Goal: Transaction & Acquisition: Purchase product/service

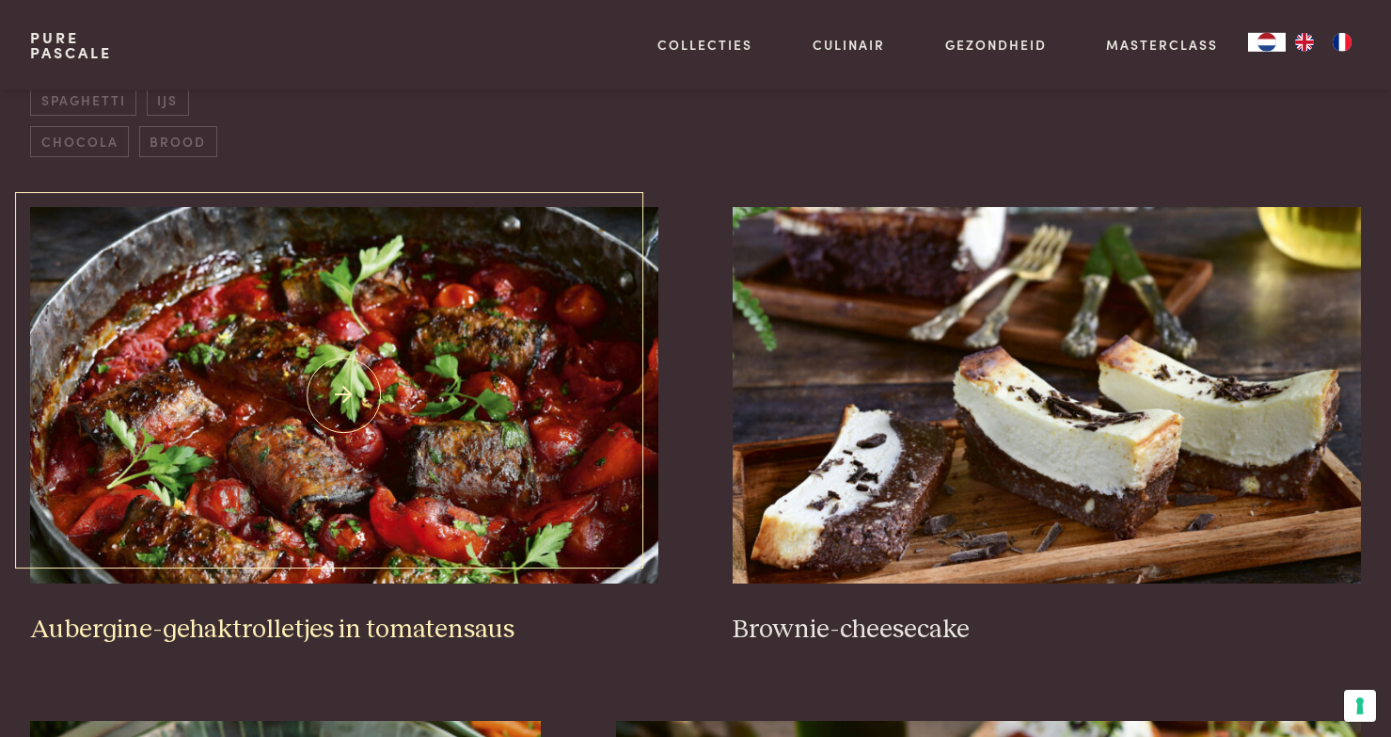
scroll to position [779, 0]
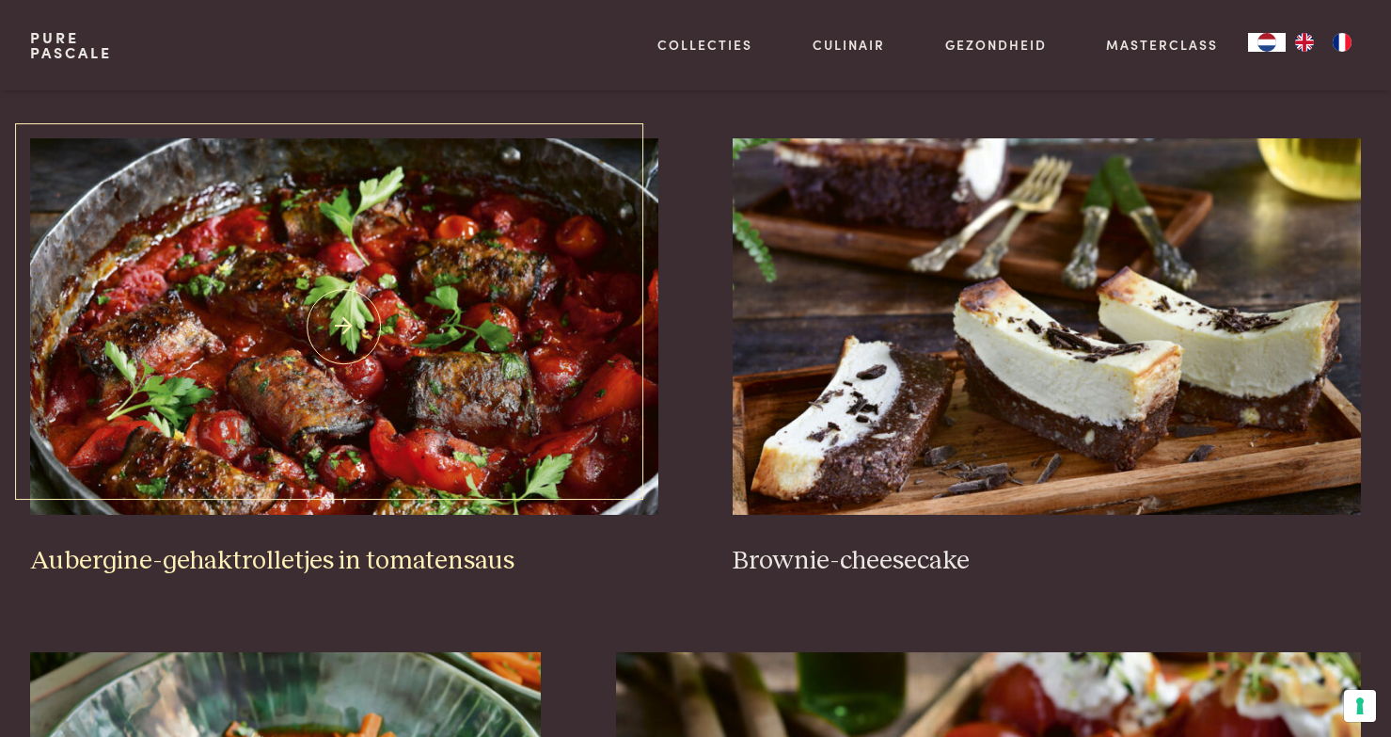
click at [358, 328] on img at bounding box center [344, 326] width 628 height 376
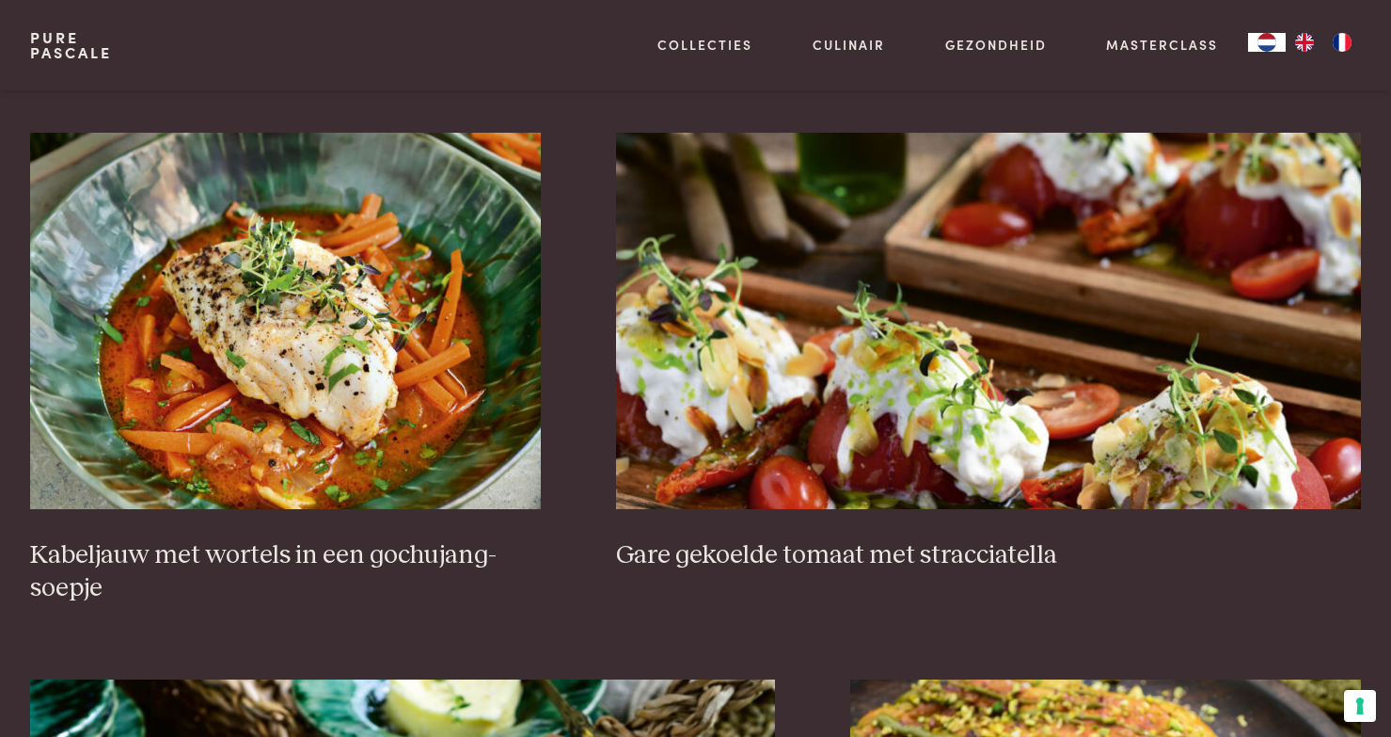
scroll to position [1428, 0]
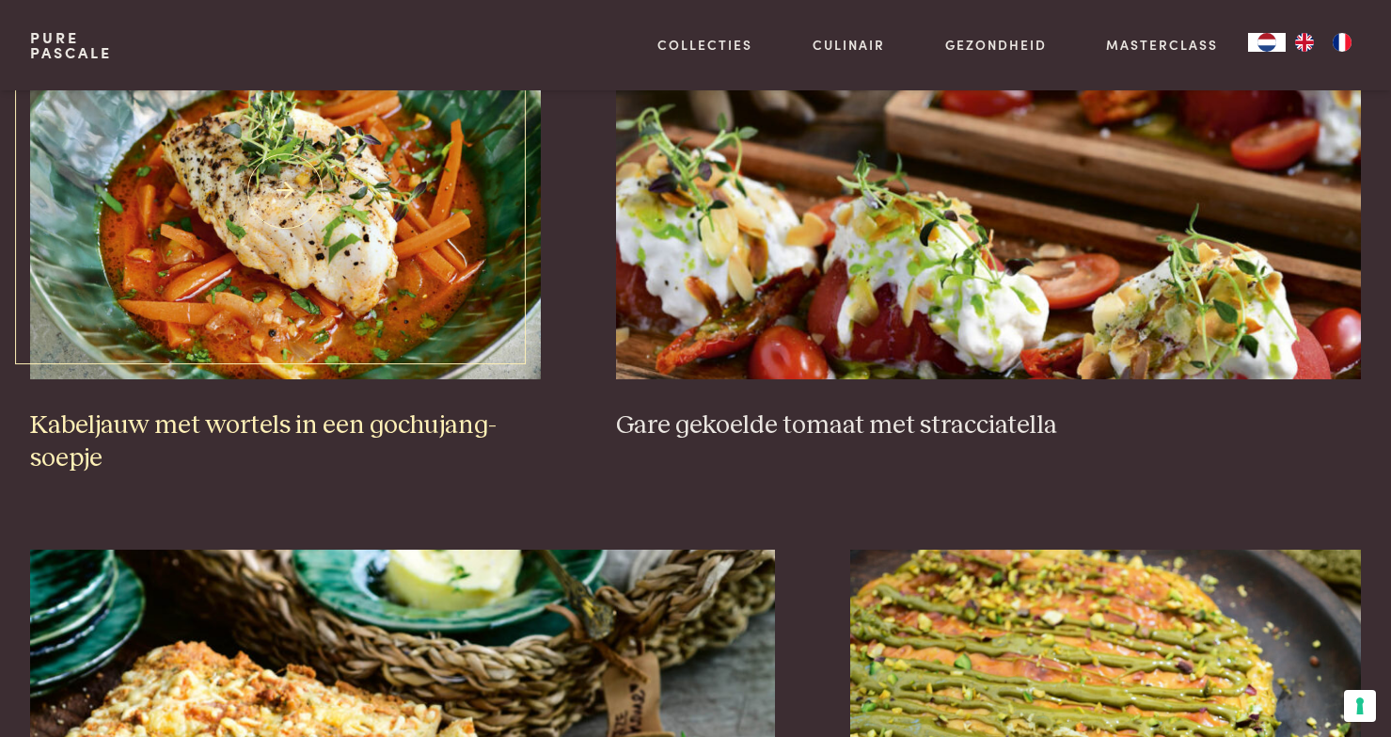
click at [295, 190] on img at bounding box center [285, 191] width 511 height 376
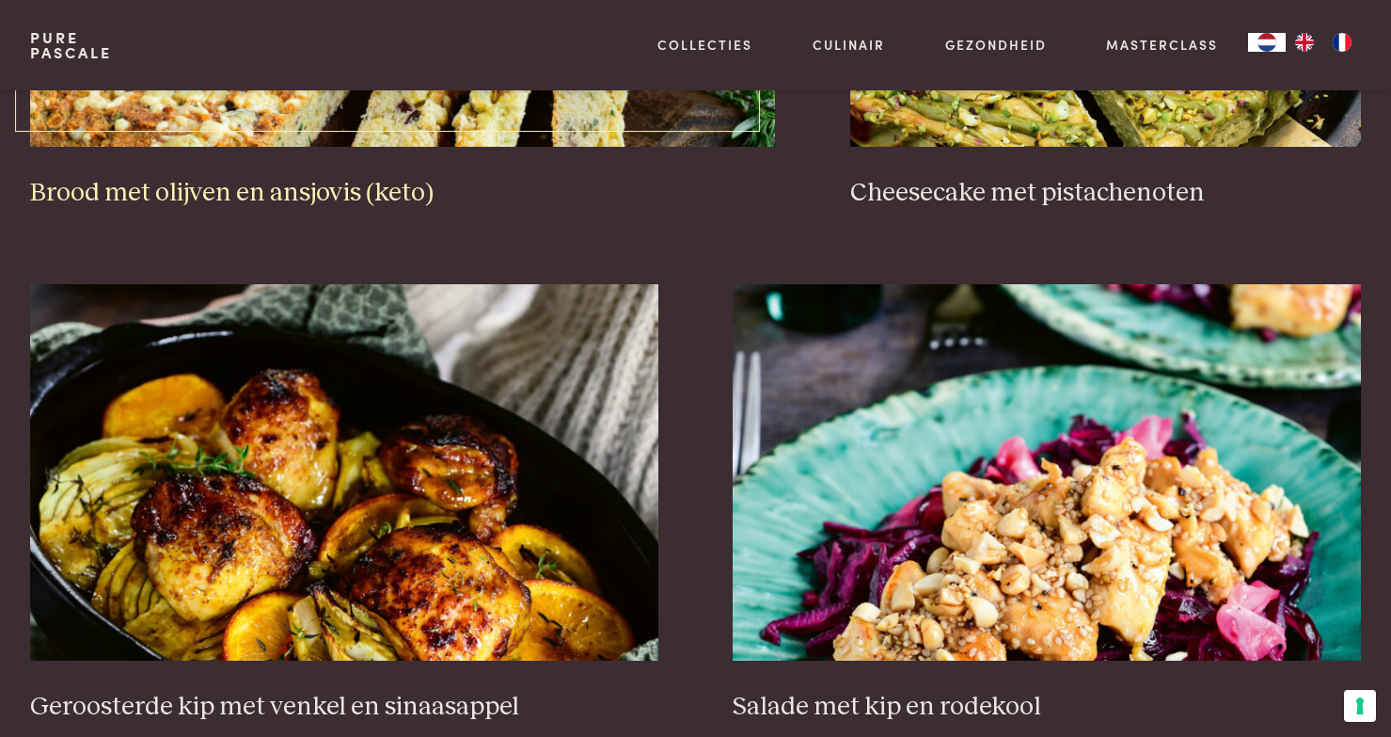
scroll to position [2337, 0]
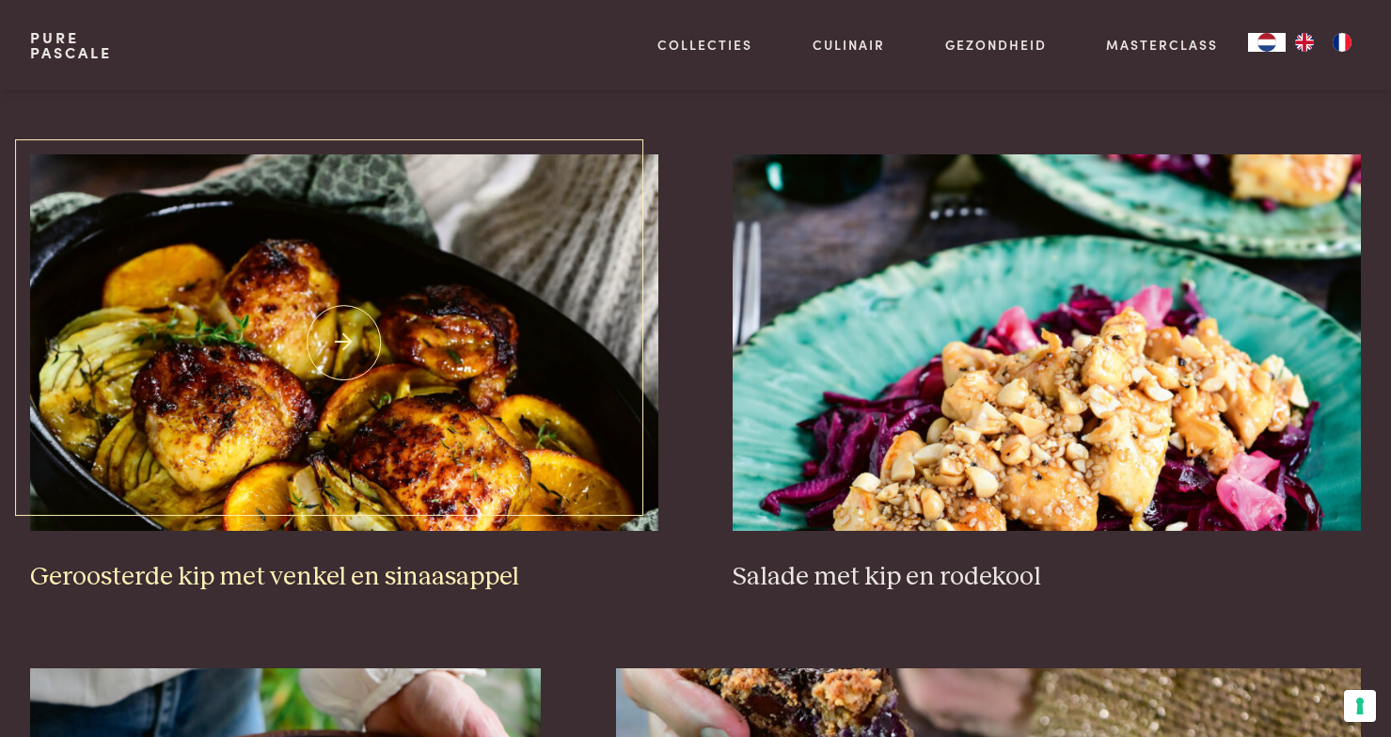
click at [337, 347] on img at bounding box center [344, 342] width 628 height 376
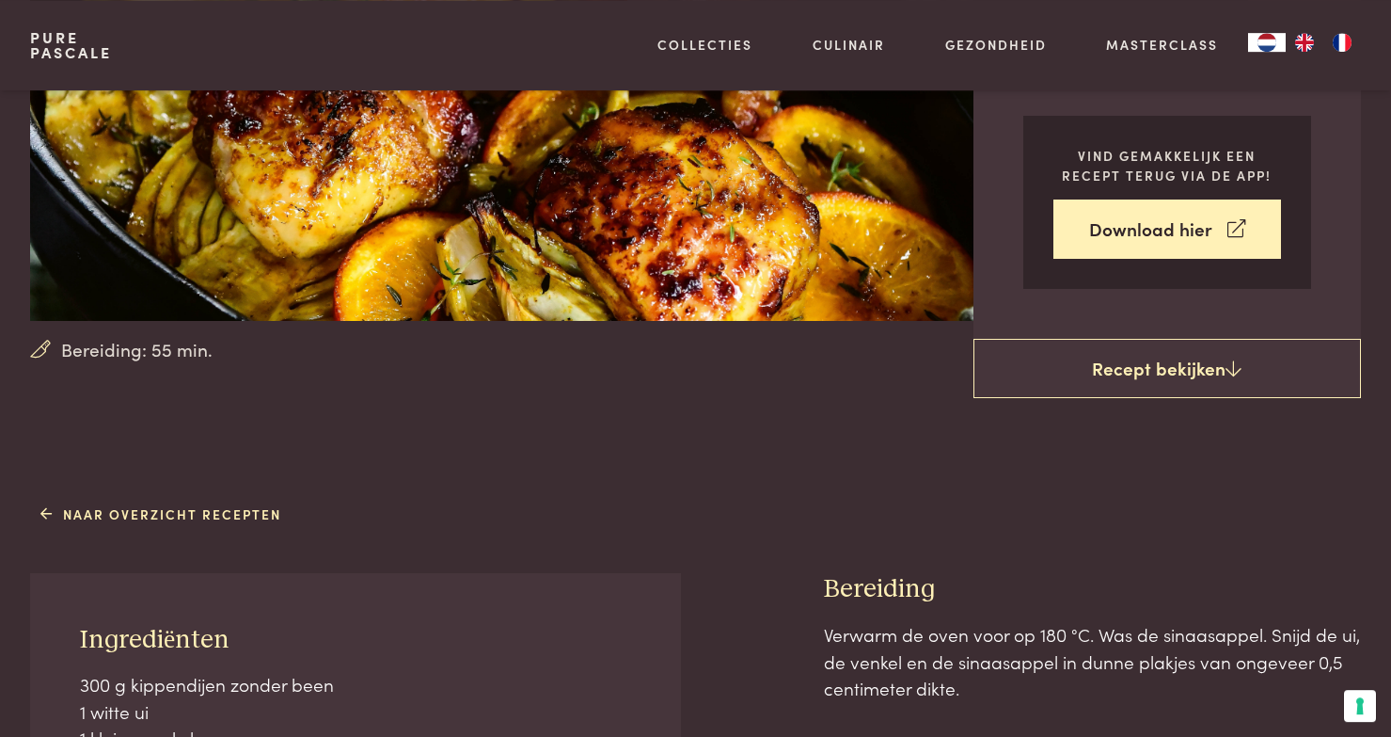
scroll to position [519, 0]
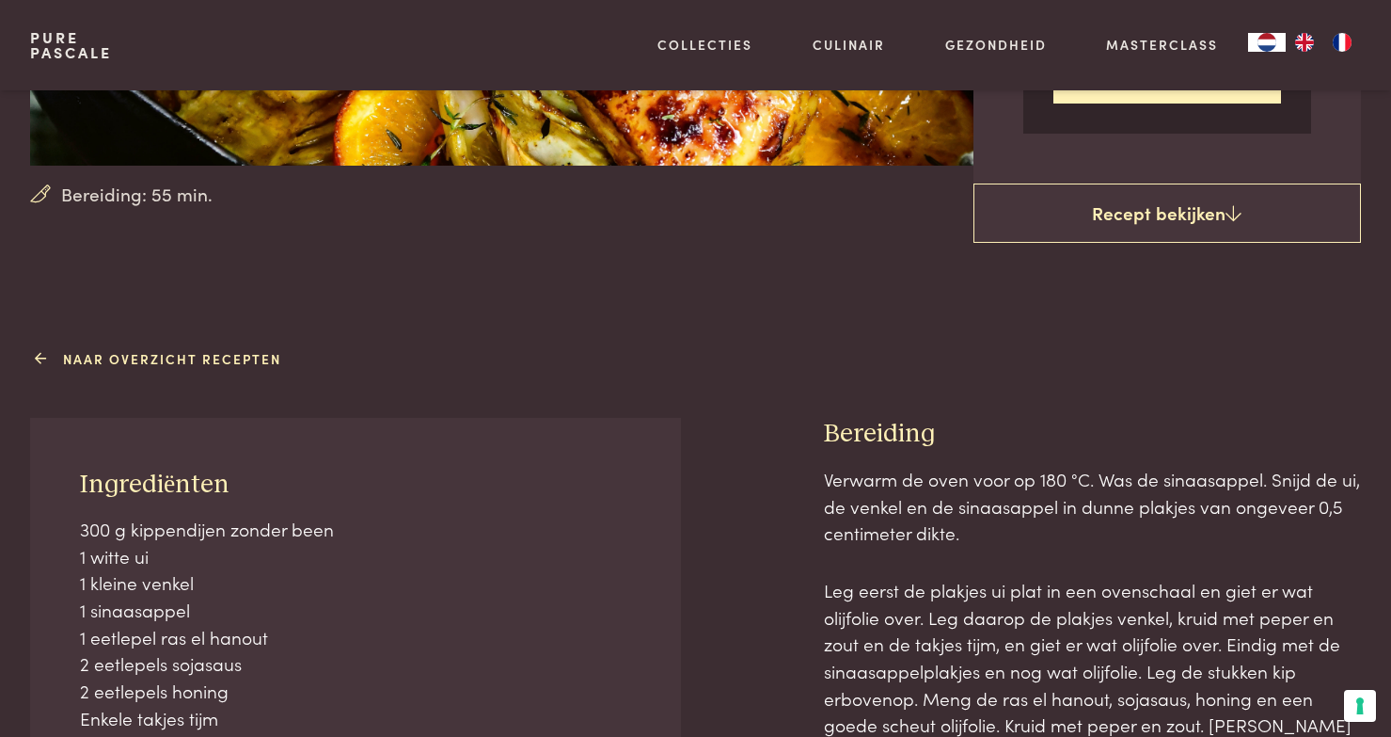
click at [127, 359] on link "Naar overzicht recepten" at bounding box center [161, 359] width 242 height 20
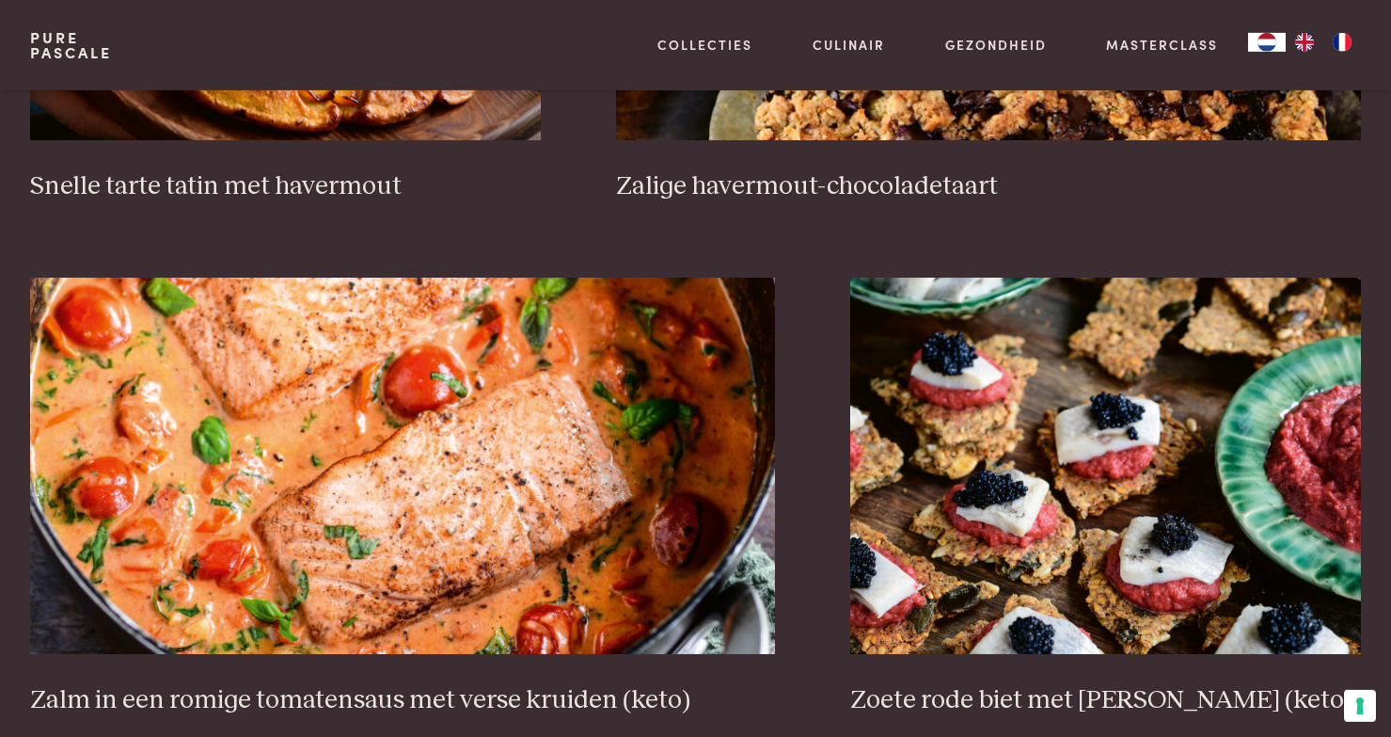
scroll to position [3375, 0]
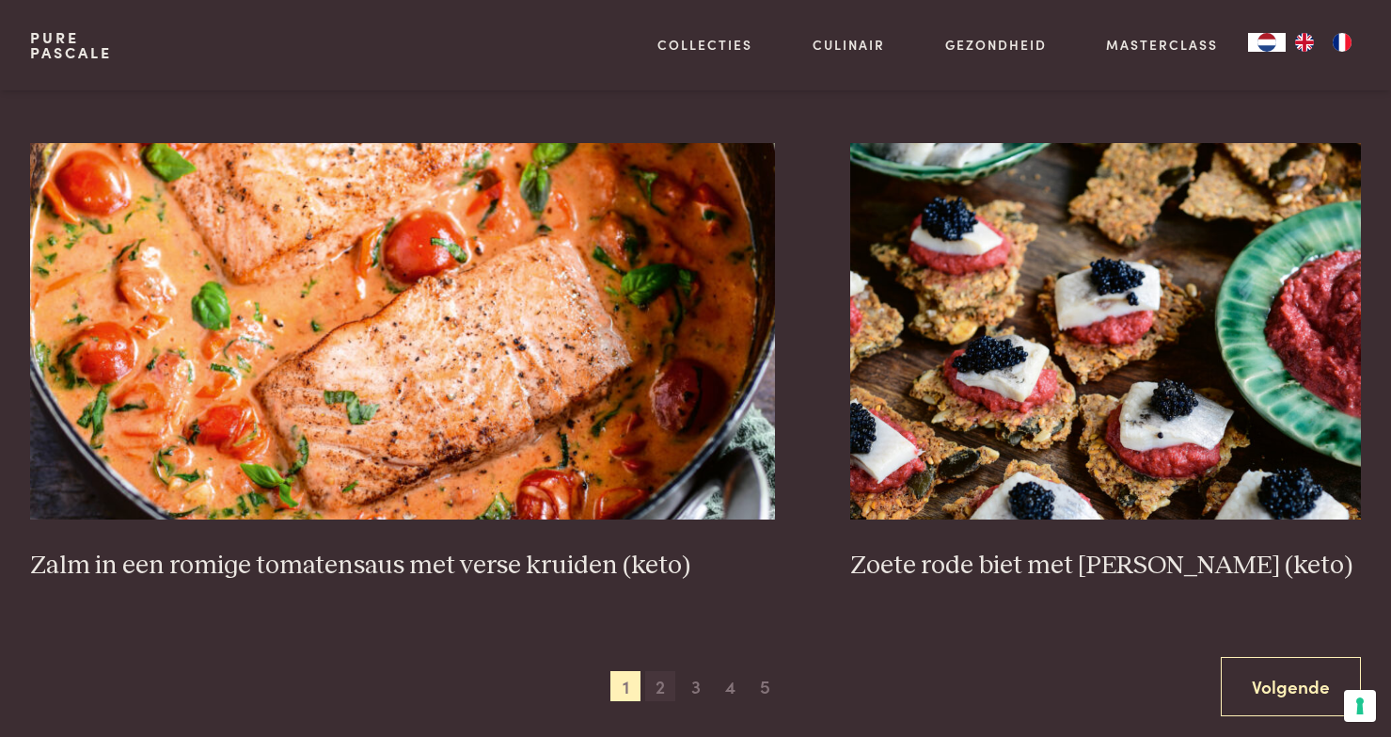
click at [667, 698] on span "2" at bounding box center [660, 686] width 30 height 30
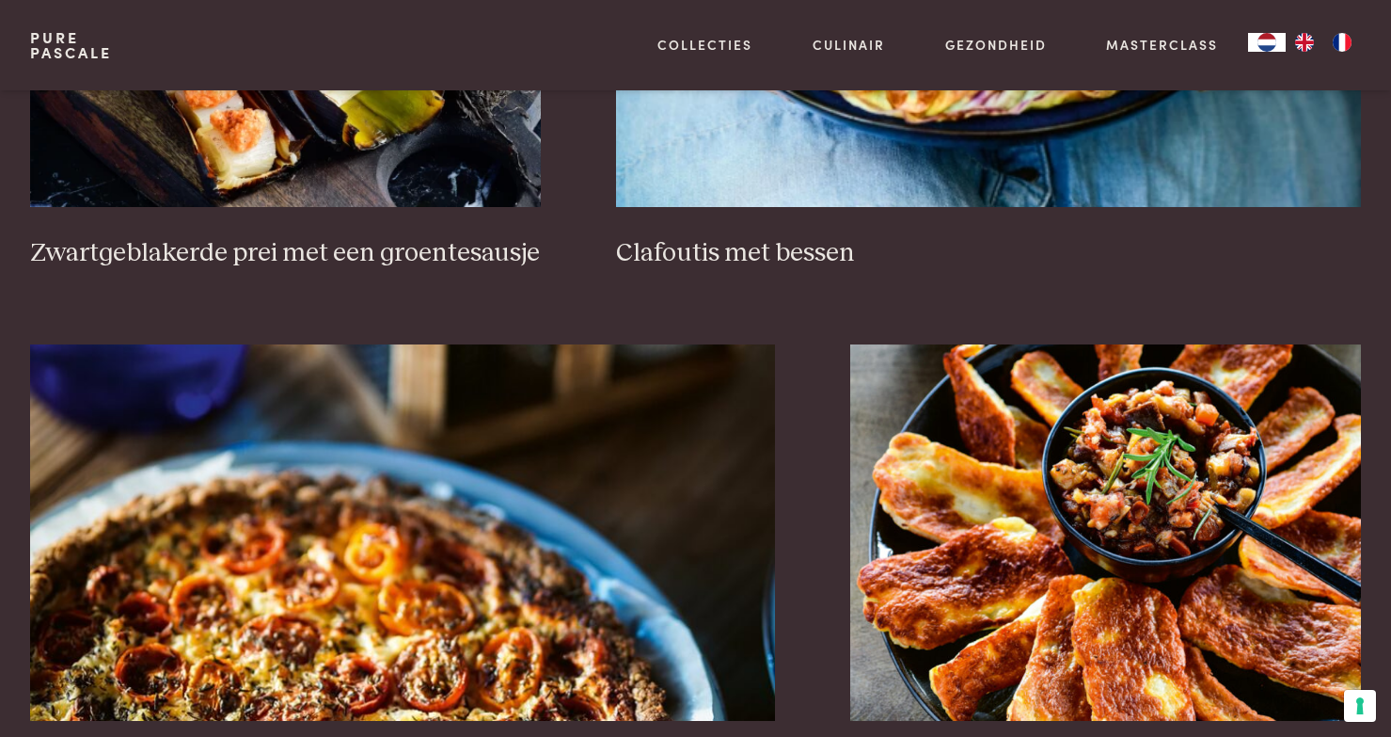
scroll to position [1730, 0]
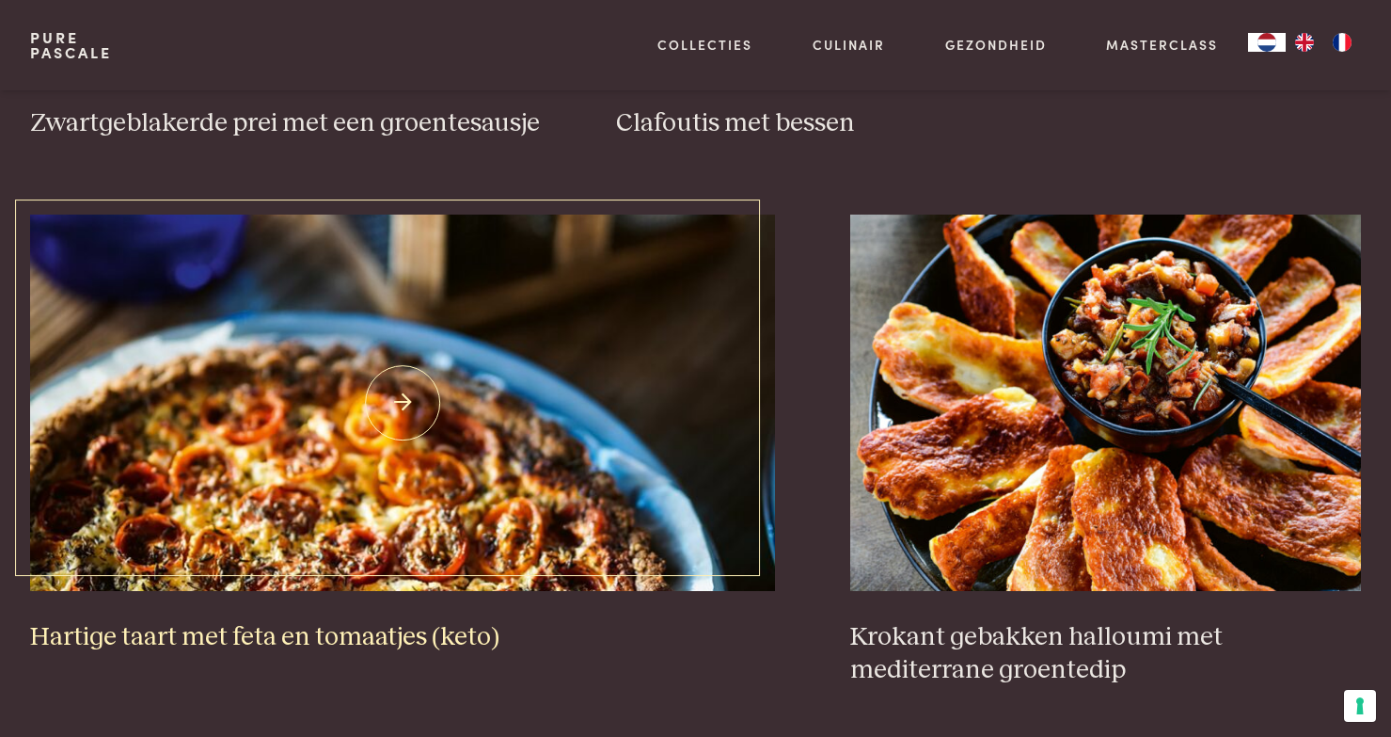
click at [397, 401] on img at bounding box center [402, 402] width 745 height 376
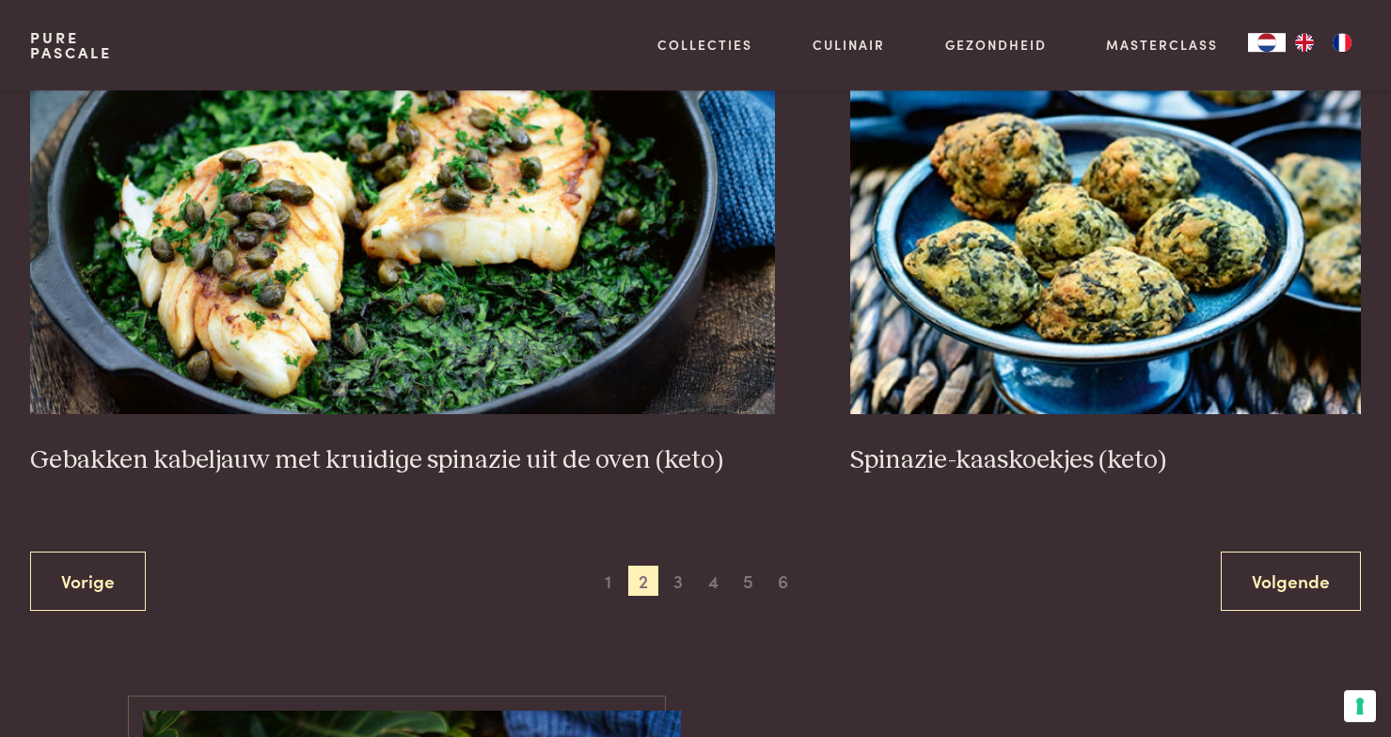
scroll to position [3548, 0]
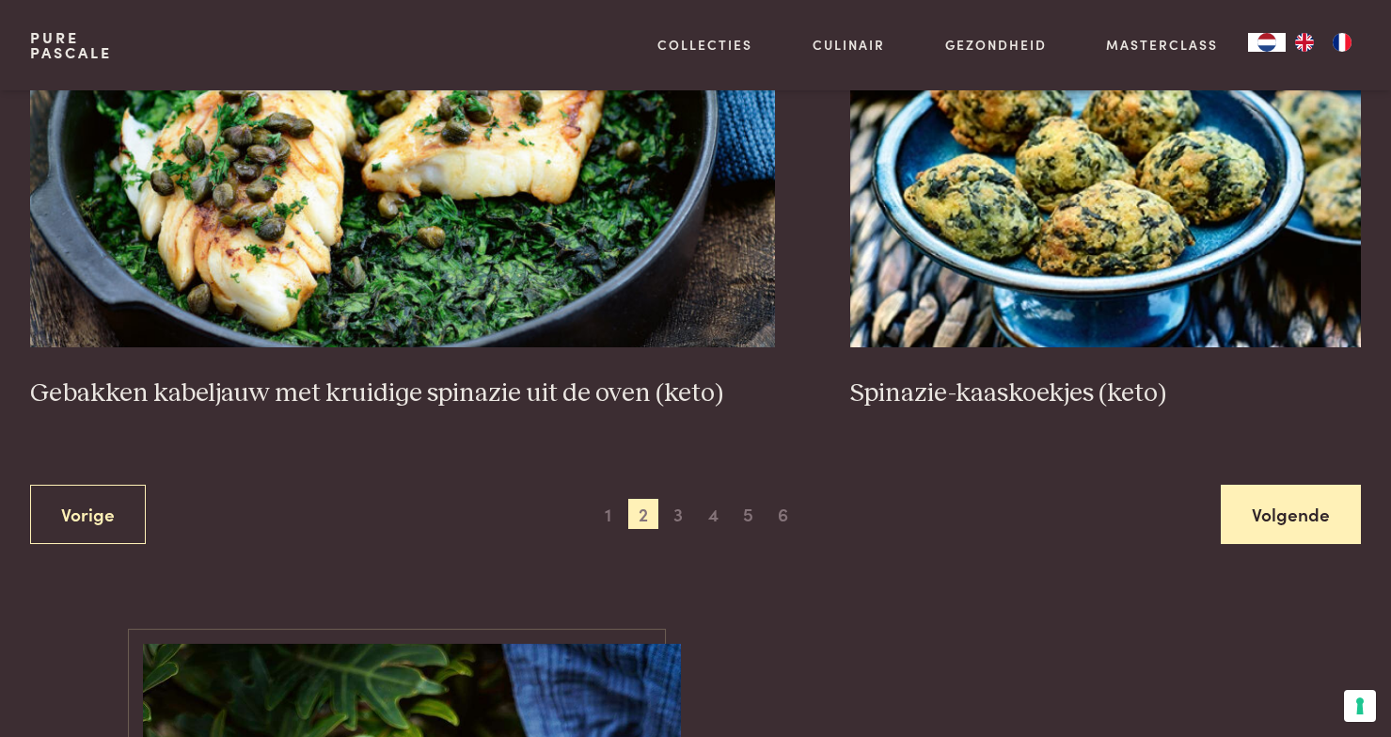
click at [1235, 521] on link "Volgende" at bounding box center [1291, 513] width 140 height 59
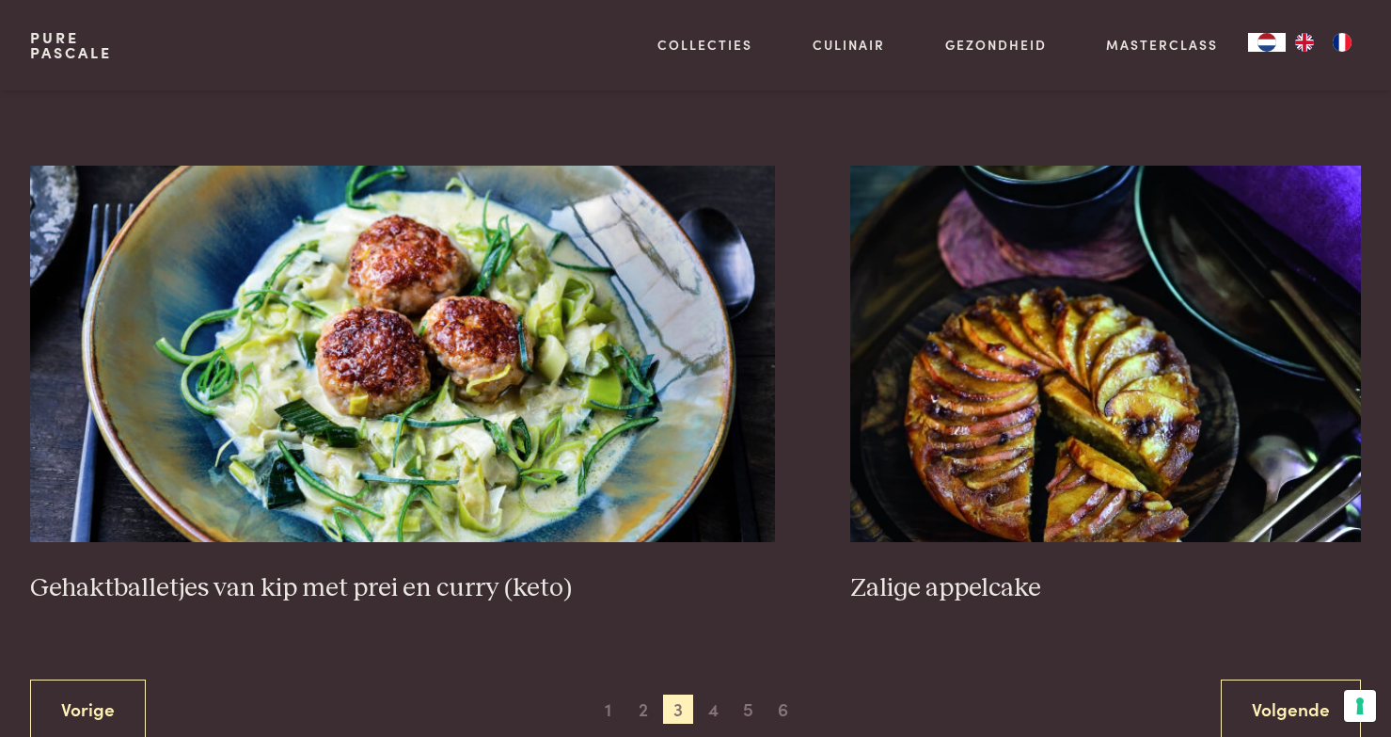
scroll to position [3548, 0]
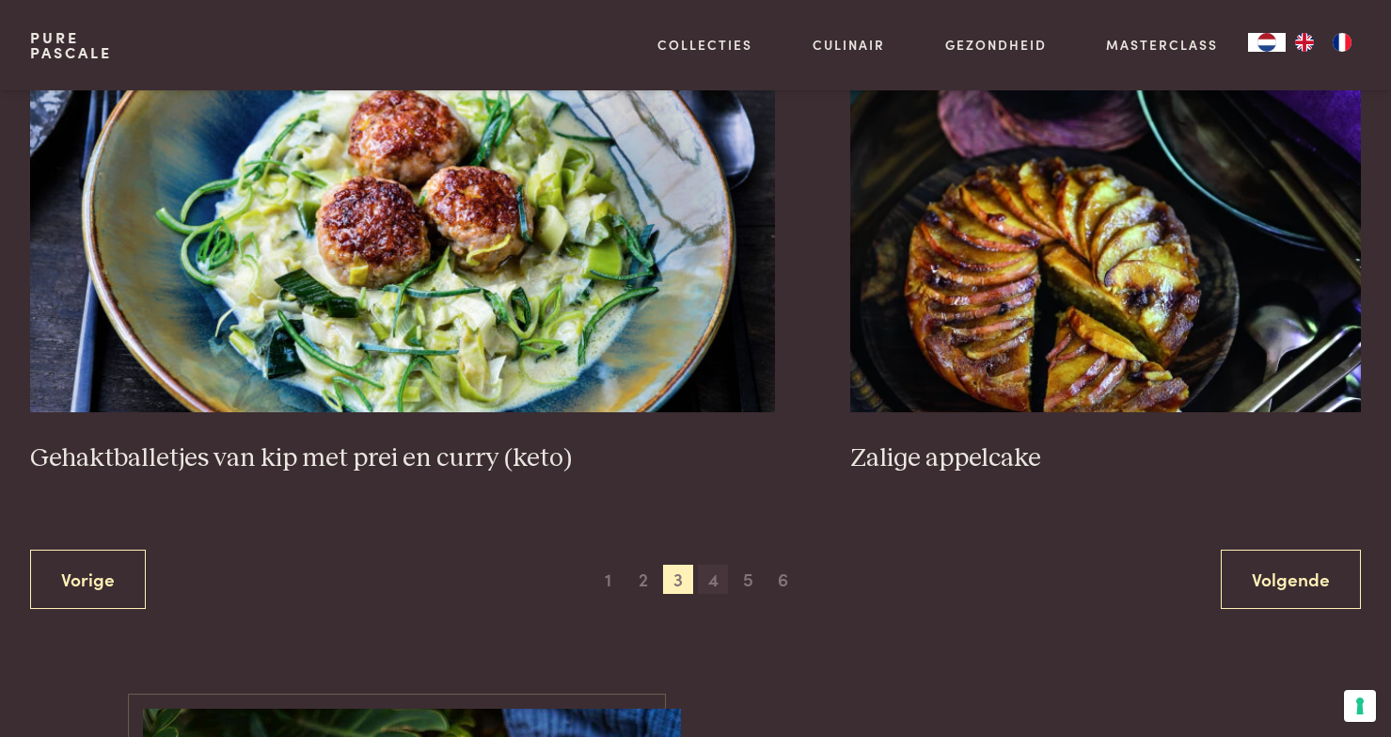
click at [707, 589] on span "4" at bounding box center [713, 579] width 30 height 30
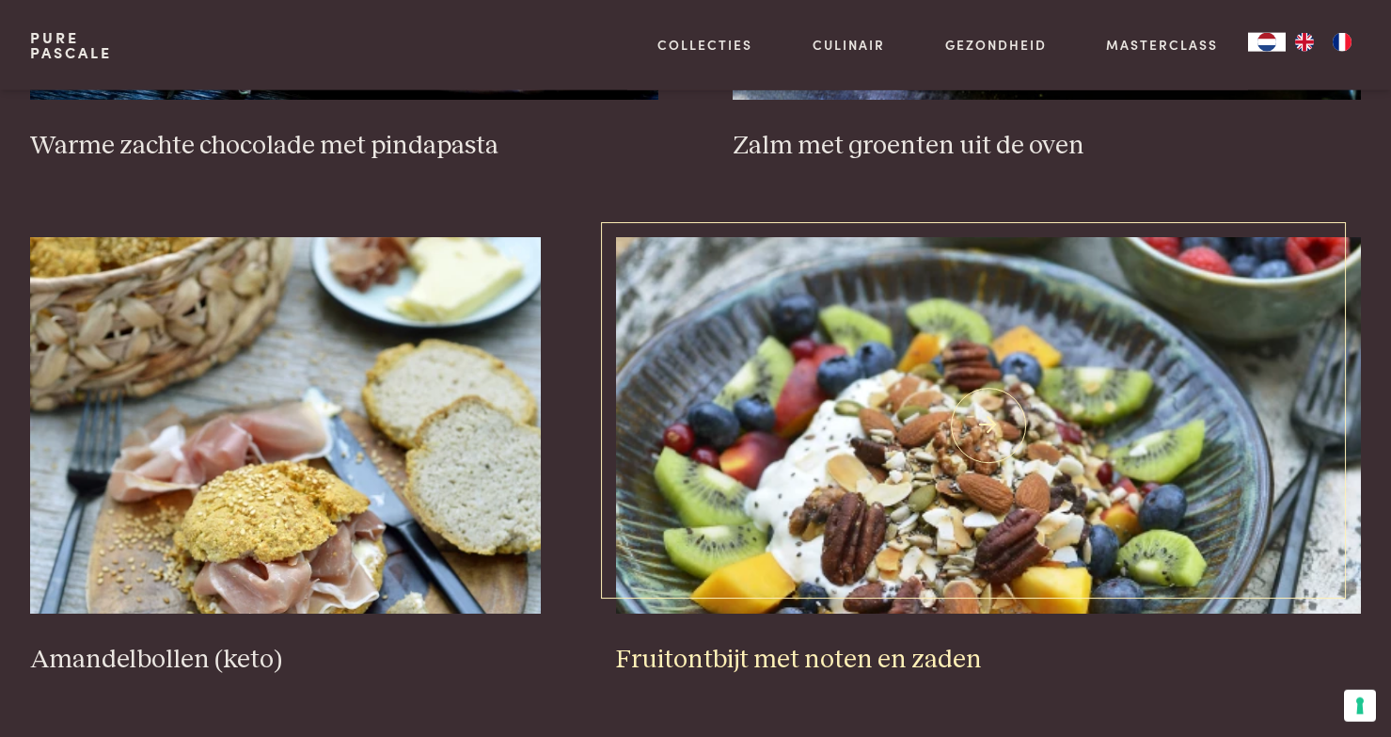
scroll to position [2769, 0]
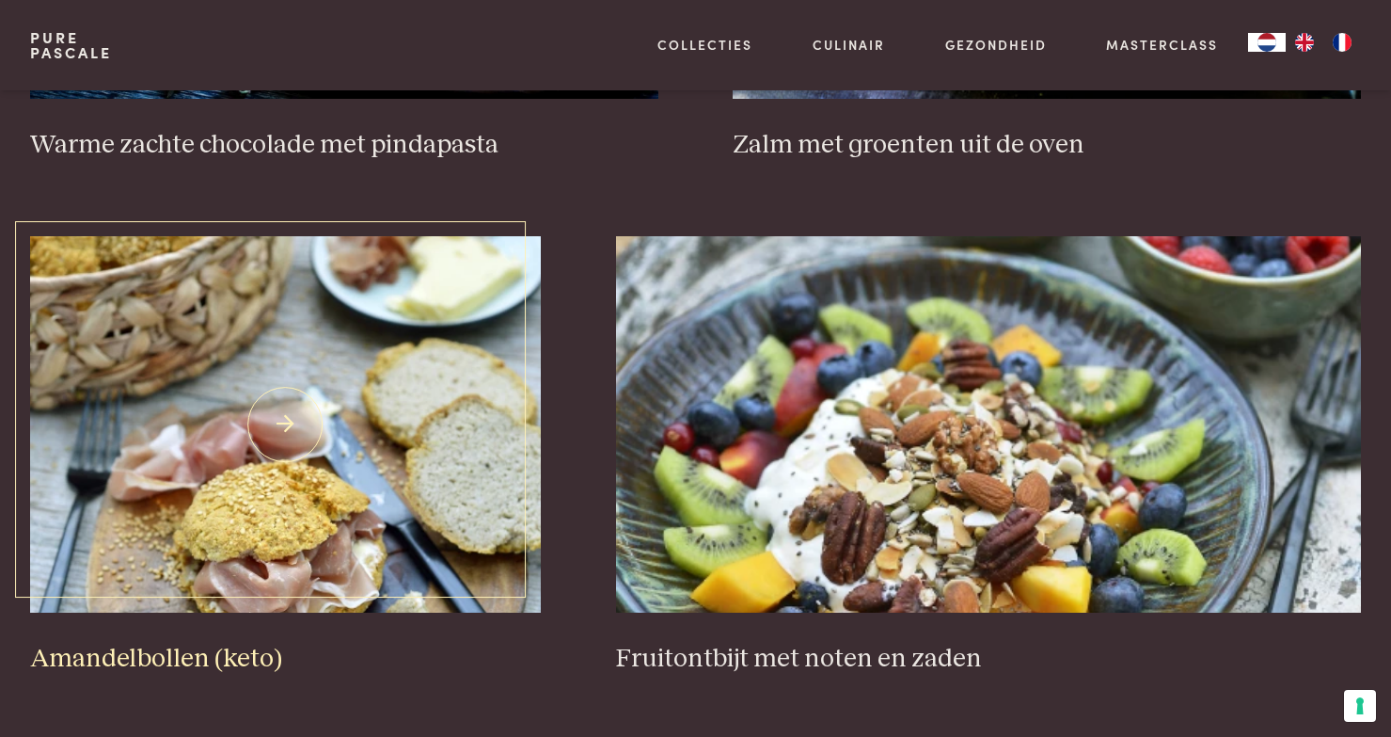
click at [310, 453] on img at bounding box center [285, 424] width 511 height 376
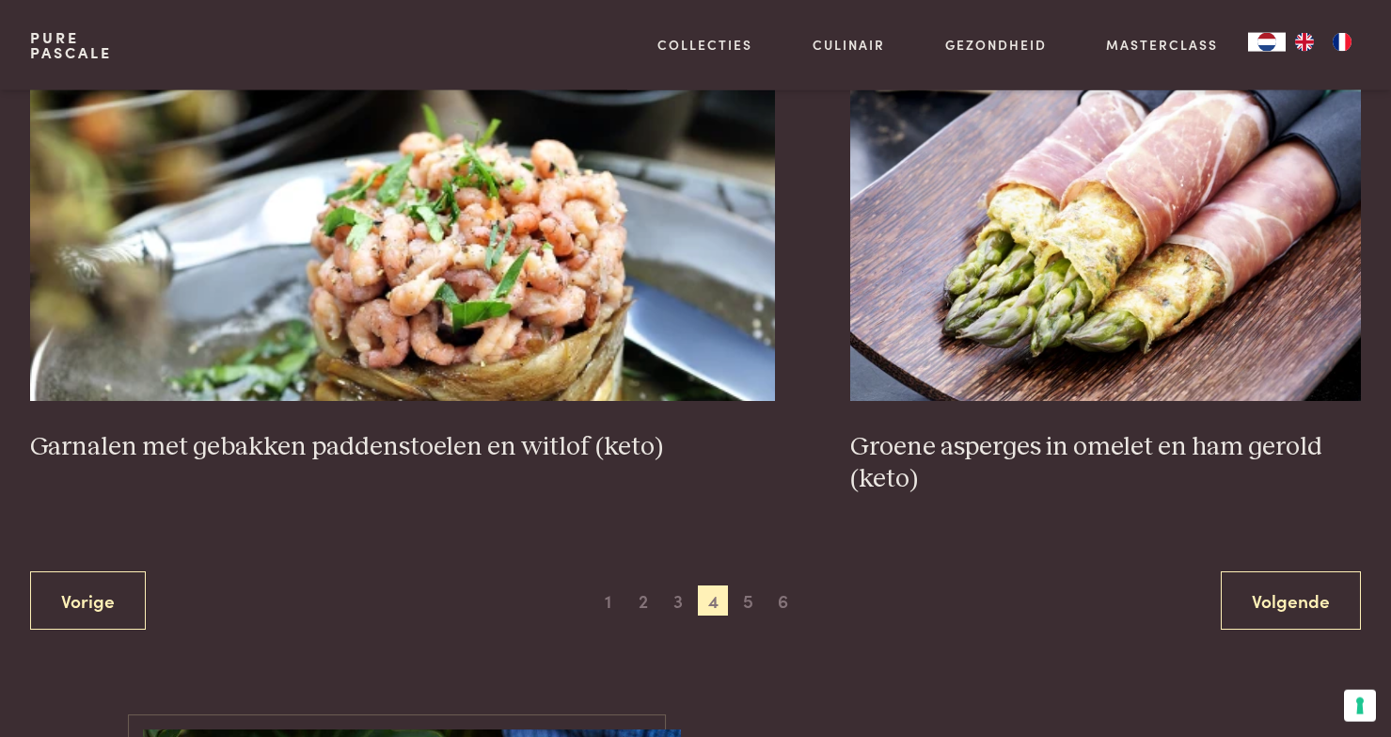
scroll to position [3548, 0]
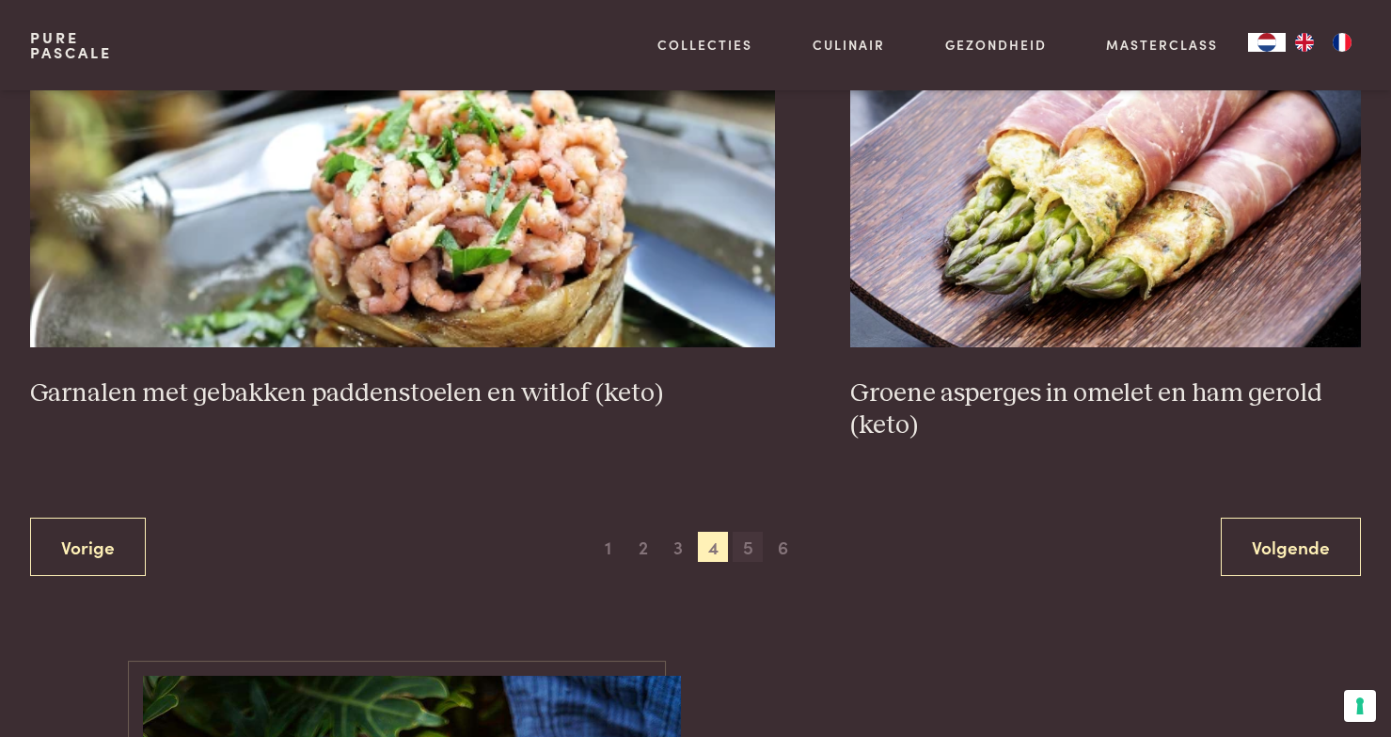
click at [745, 551] on span "5" at bounding box center [748, 547] width 30 height 30
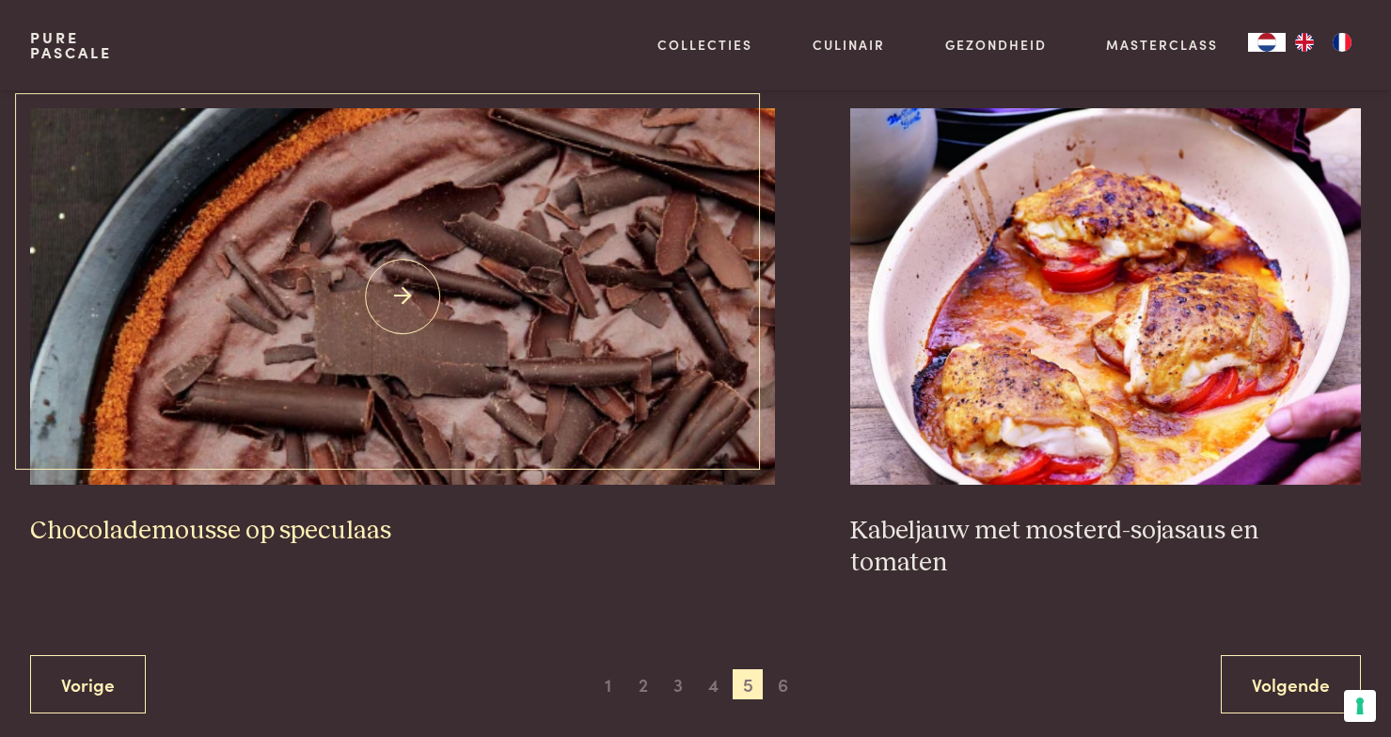
scroll to position [3417, 0]
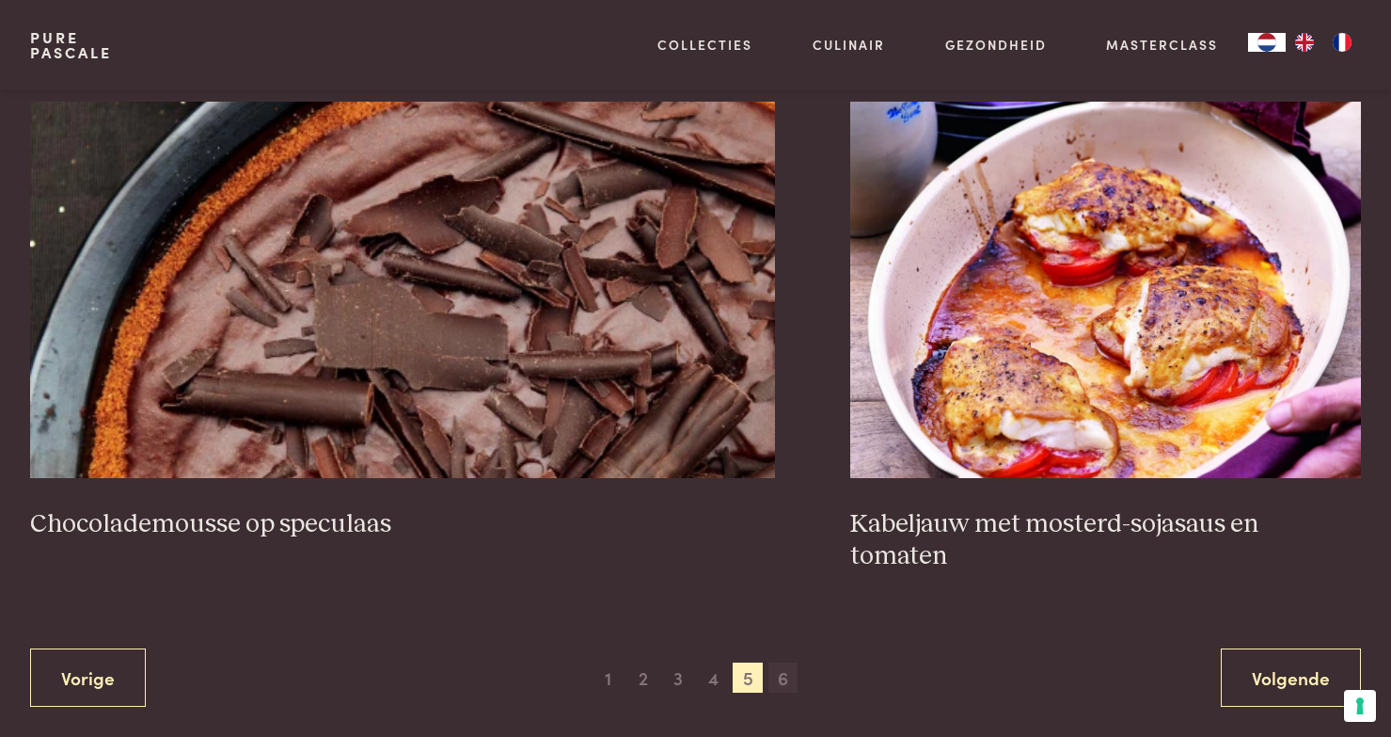
click at [793, 662] on span "6" at bounding box center [784, 677] width 30 height 30
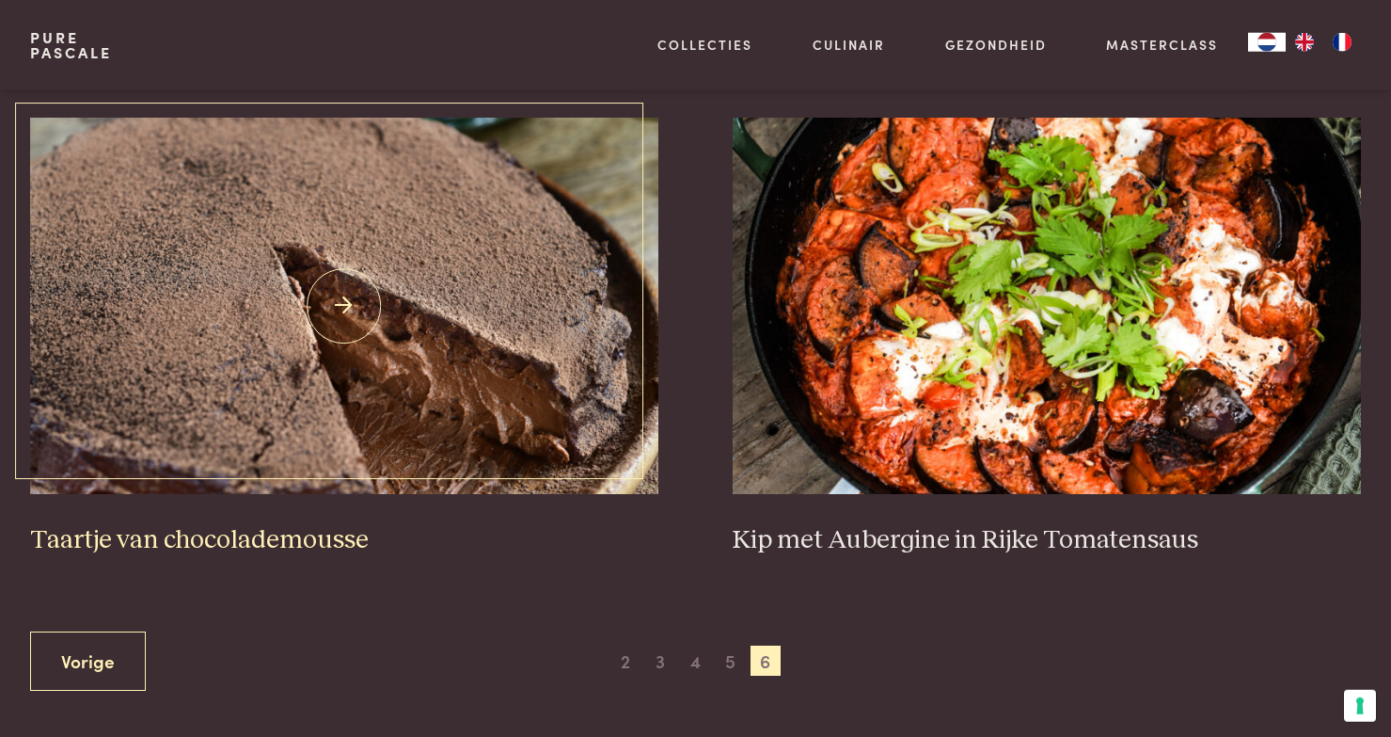
scroll to position [779, 0]
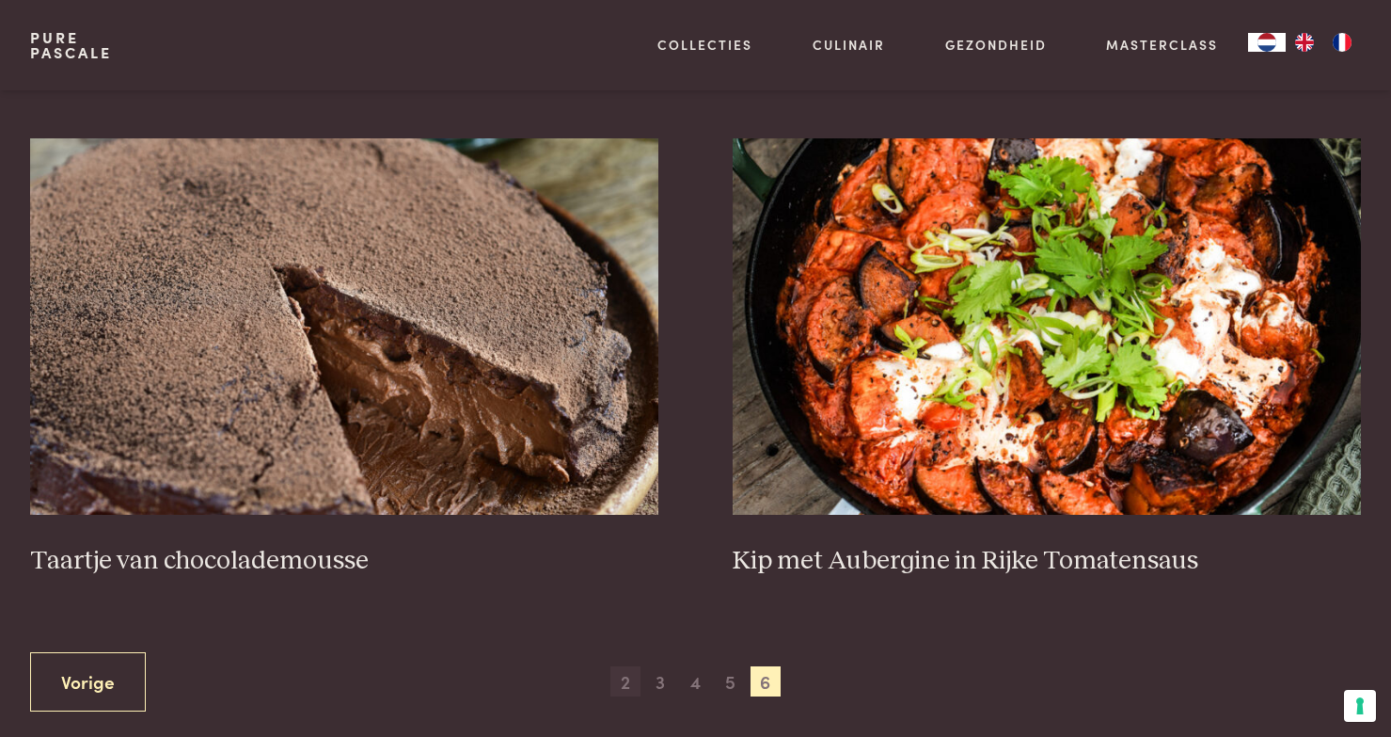
click at [620, 689] on span "2" at bounding box center [626, 681] width 30 height 30
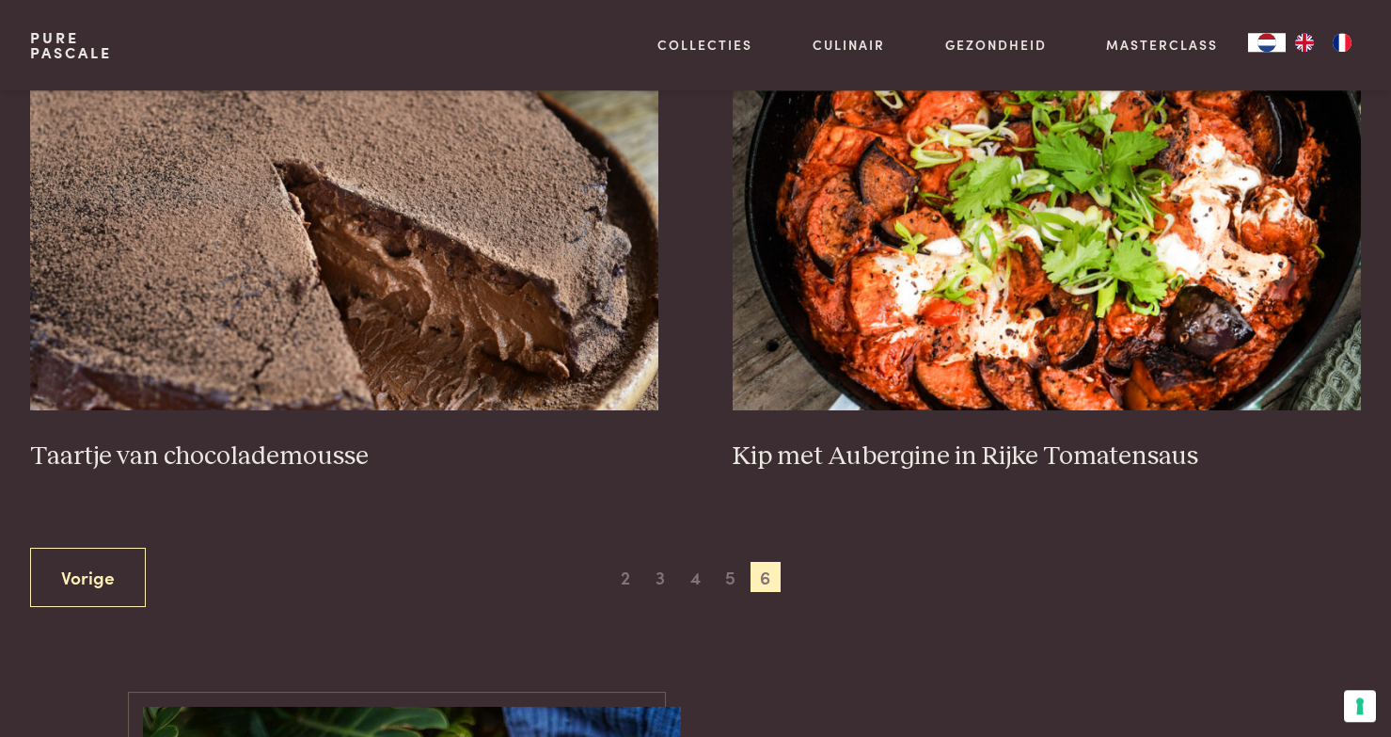
scroll to position [1039, 0]
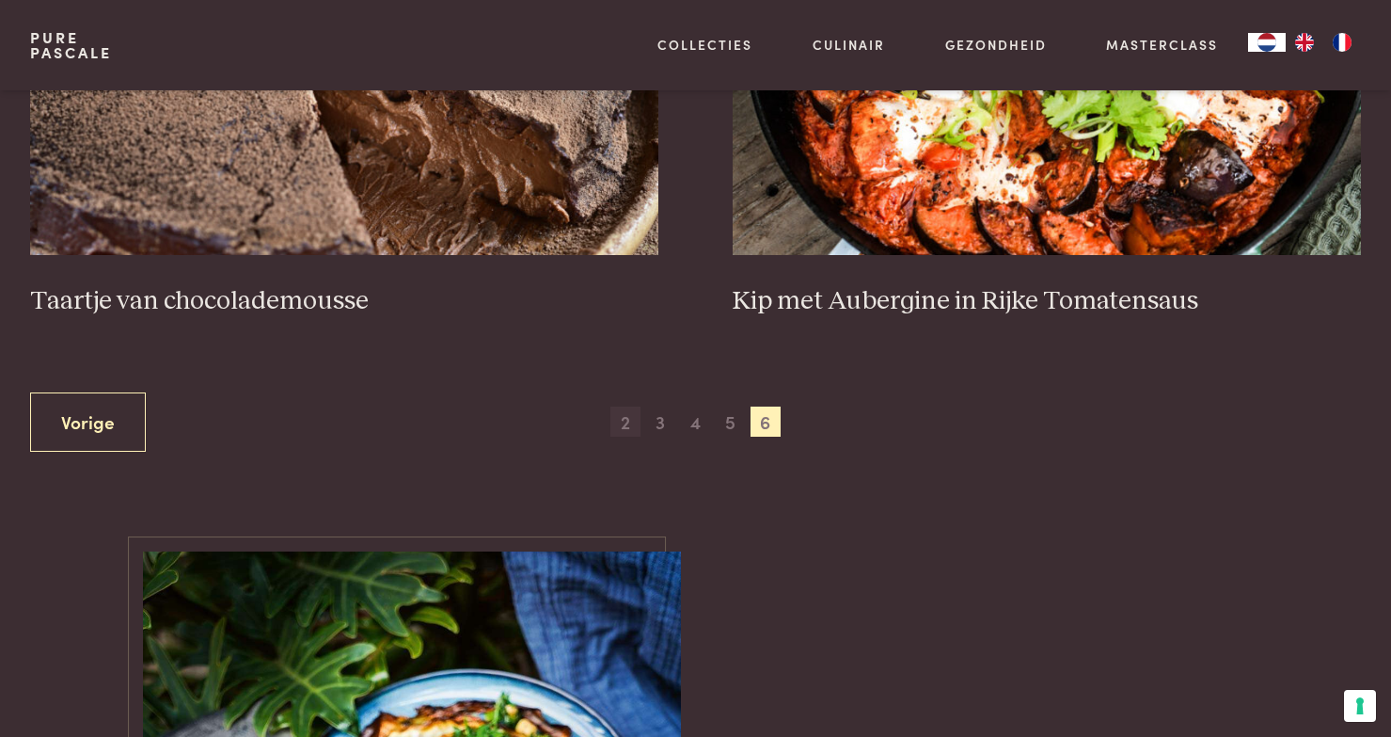
click at [634, 424] on span "2" at bounding box center [626, 421] width 30 height 30
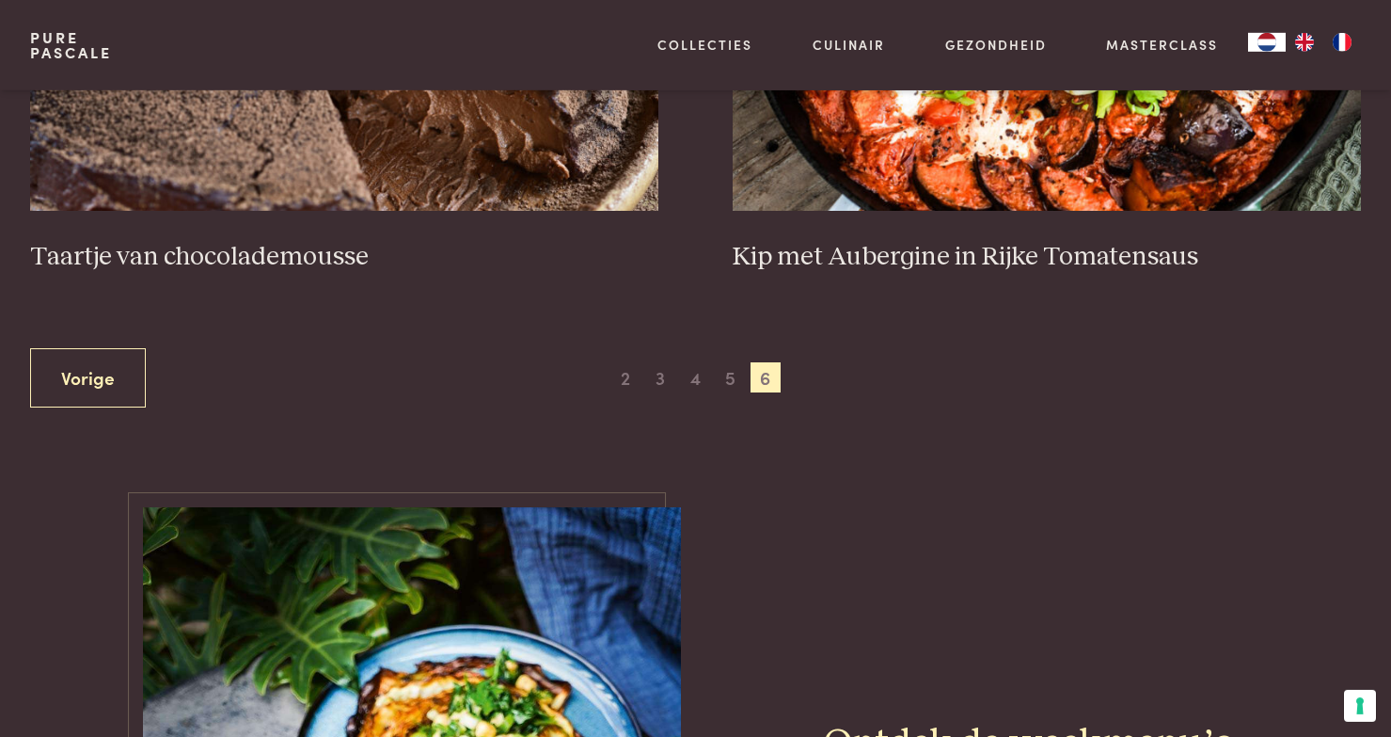
scroll to position [1211, 0]
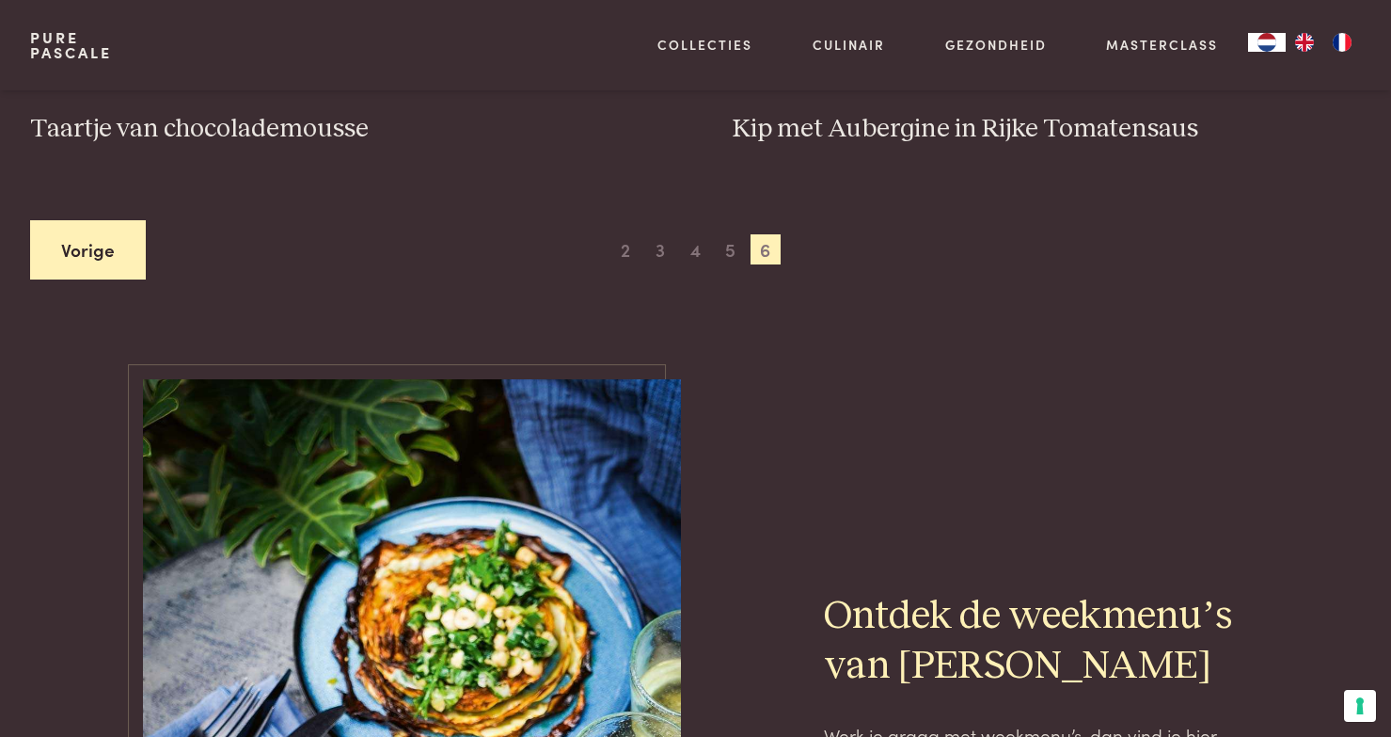
click at [115, 261] on link "Vorige" at bounding box center [88, 249] width 116 height 59
click at [117, 268] on link "Vorige" at bounding box center [88, 248] width 116 height 59
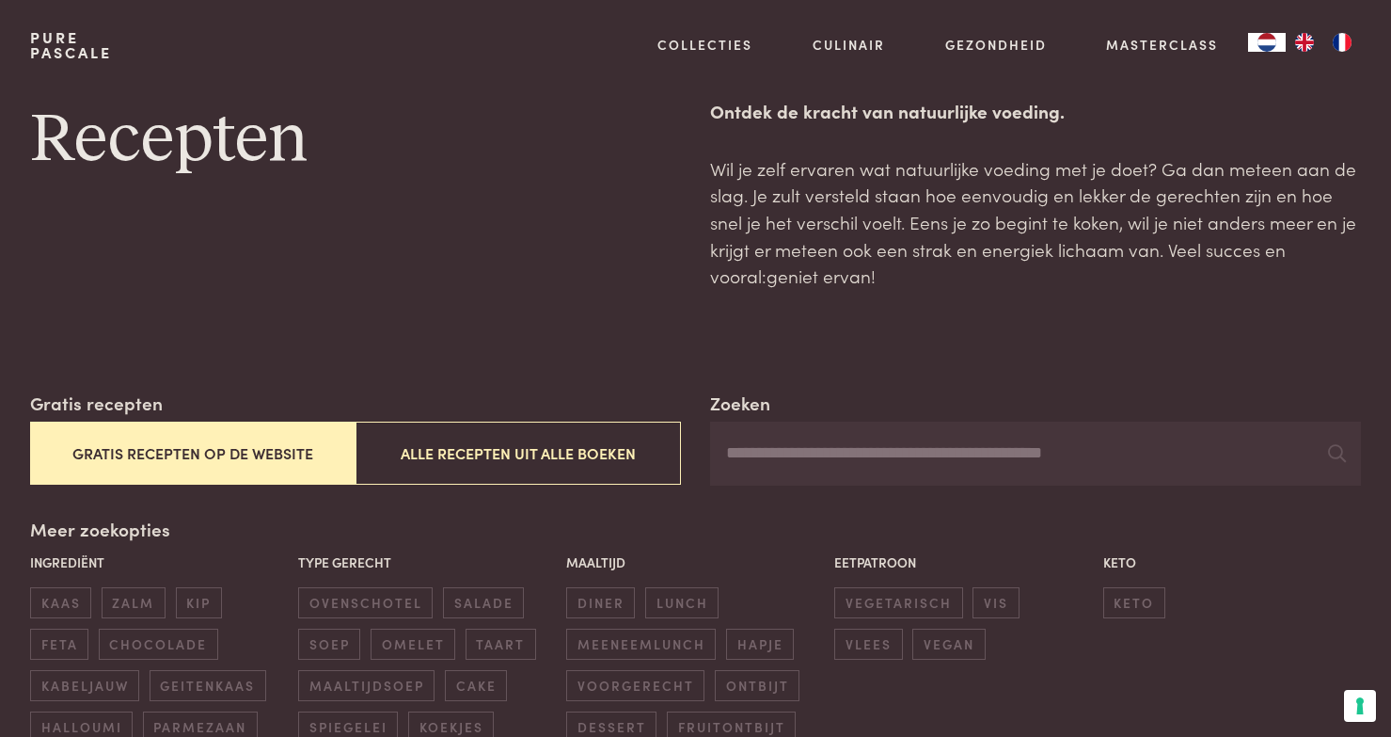
scroll to position [0, 0]
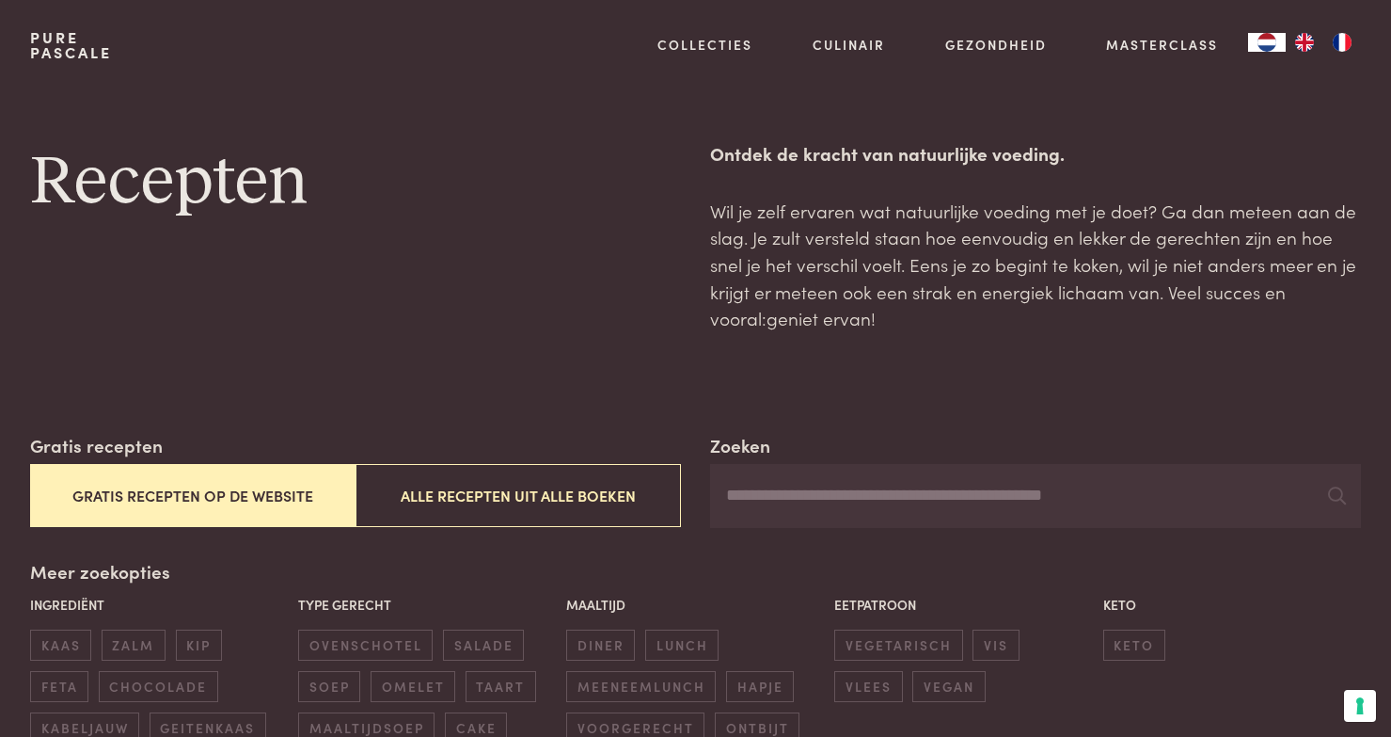
click at [287, 485] on button "Gratis recepten op de website" at bounding box center [193, 495] width 326 height 63
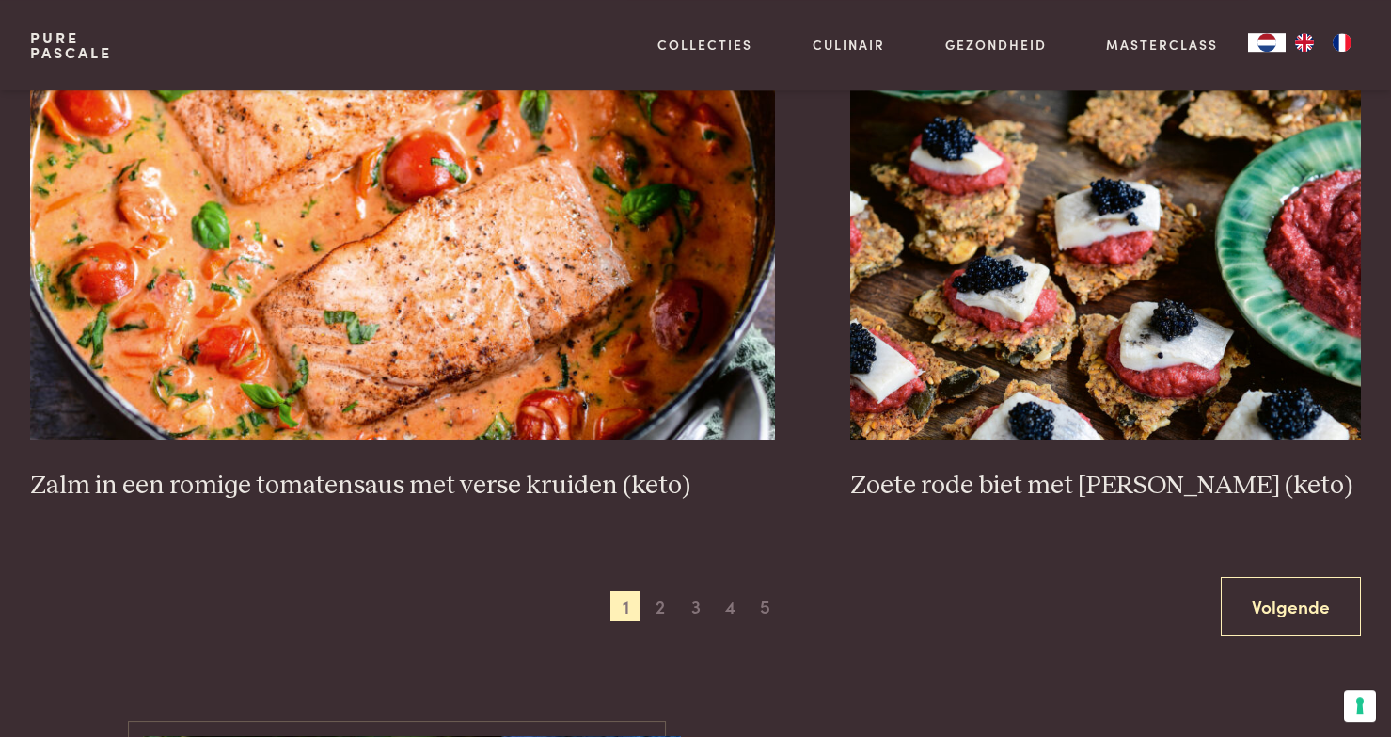
scroll to position [3505, 0]
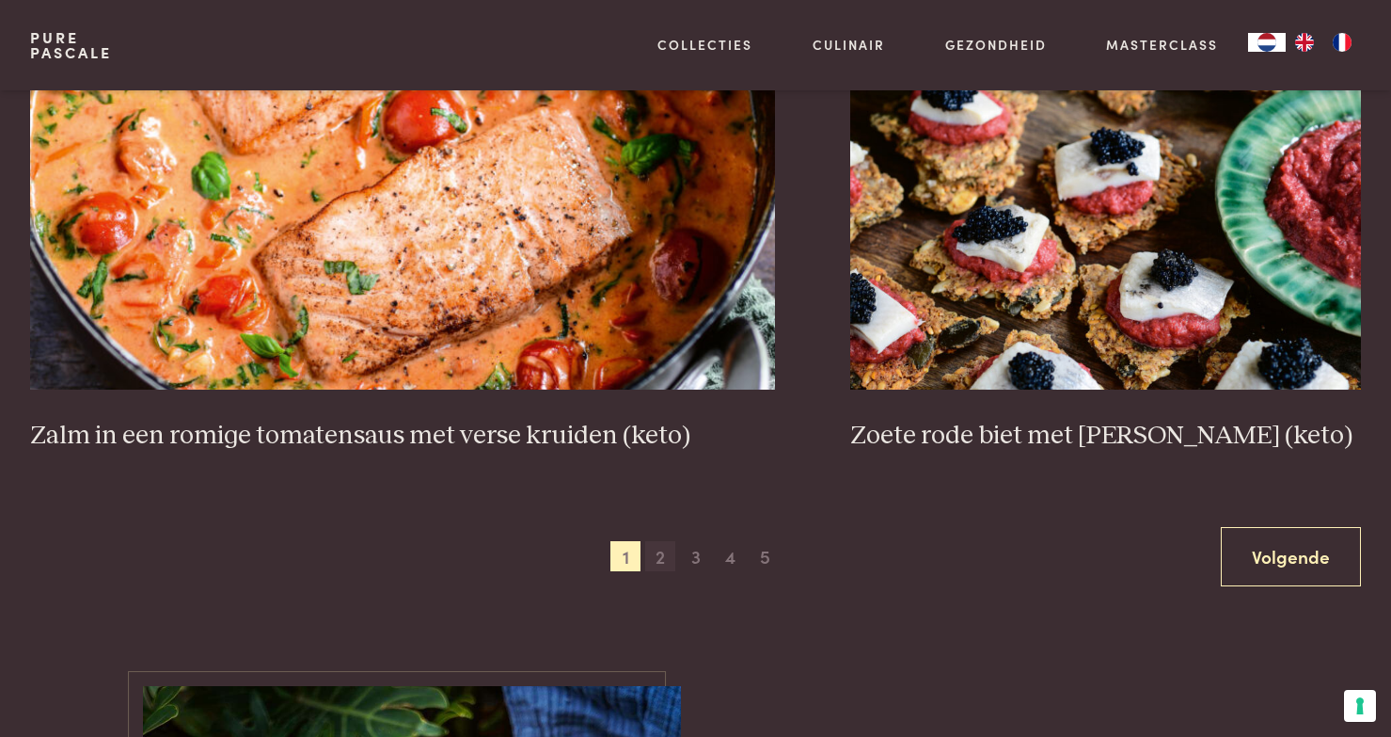
click at [657, 559] on span "2" at bounding box center [660, 556] width 30 height 30
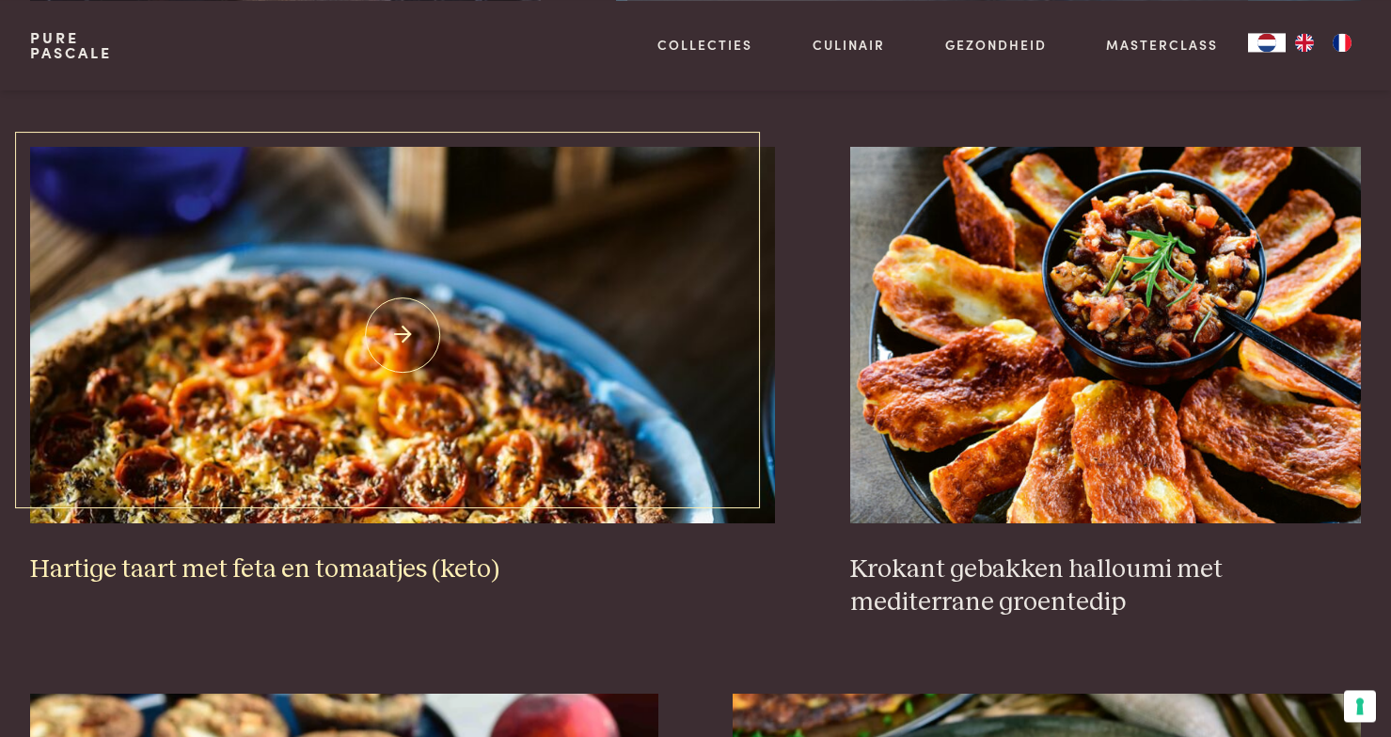
scroll to position [1860, 0]
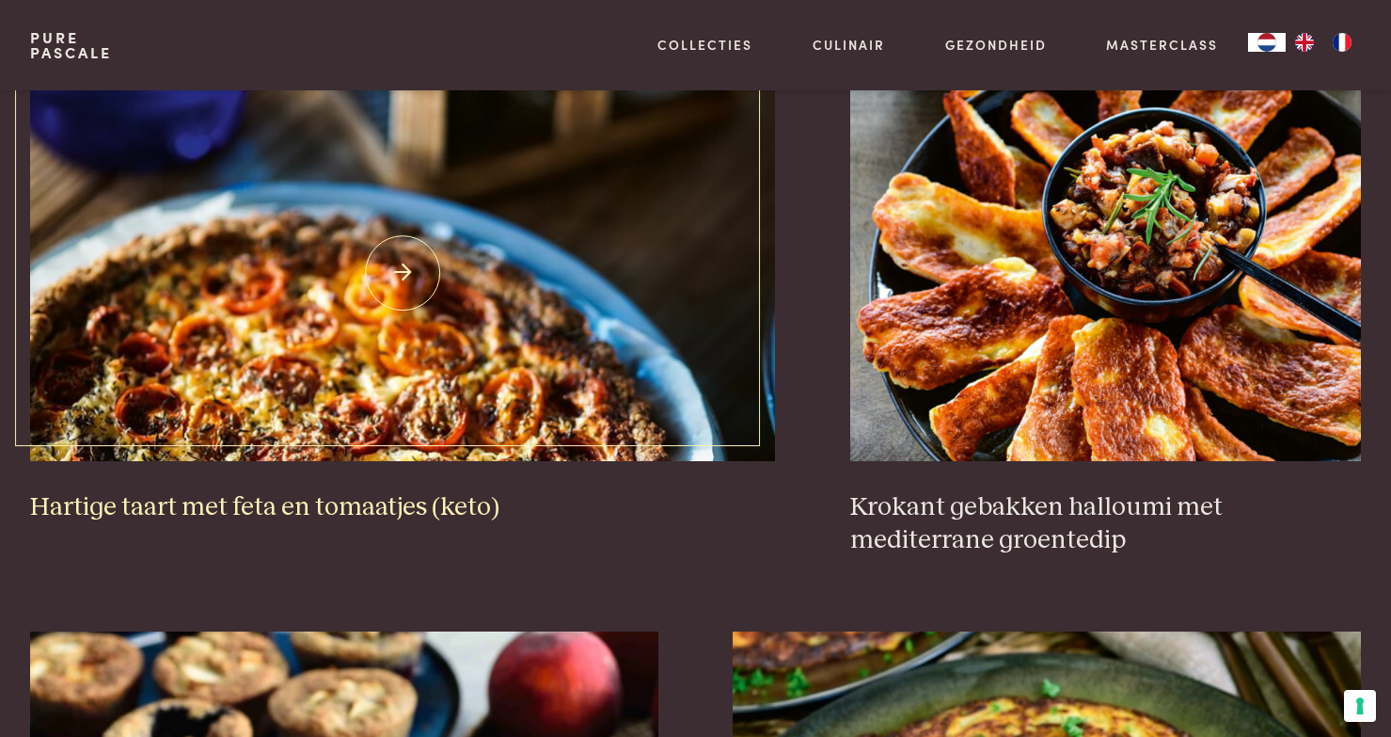
click at [514, 398] on img at bounding box center [402, 273] width 745 height 376
click at [397, 283] on img at bounding box center [402, 273] width 745 height 376
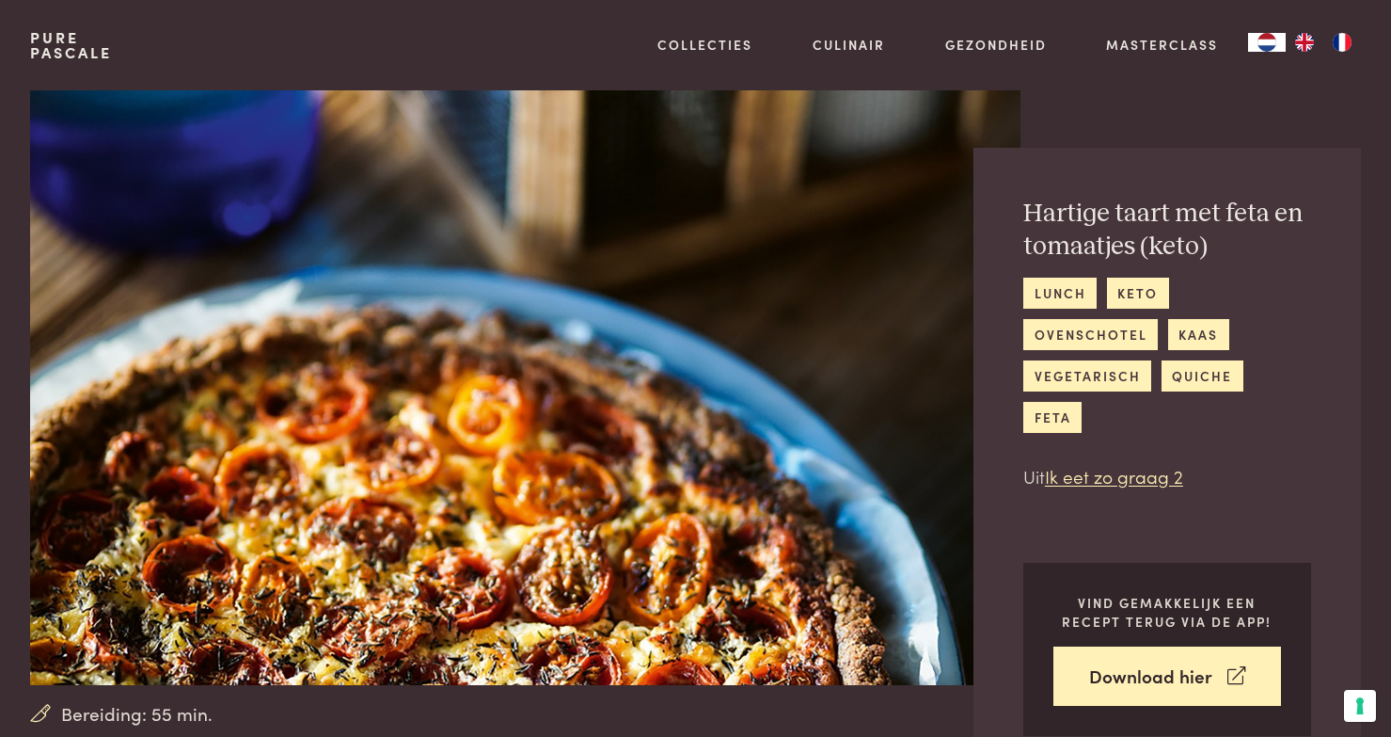
drag, startPoint x: 212, startPoint y: 284, endPoint x: 393, endPoint y: 302, distance: 182.4
click at [303, 291] on img at bounding box center [525, 387] width 991 height 595
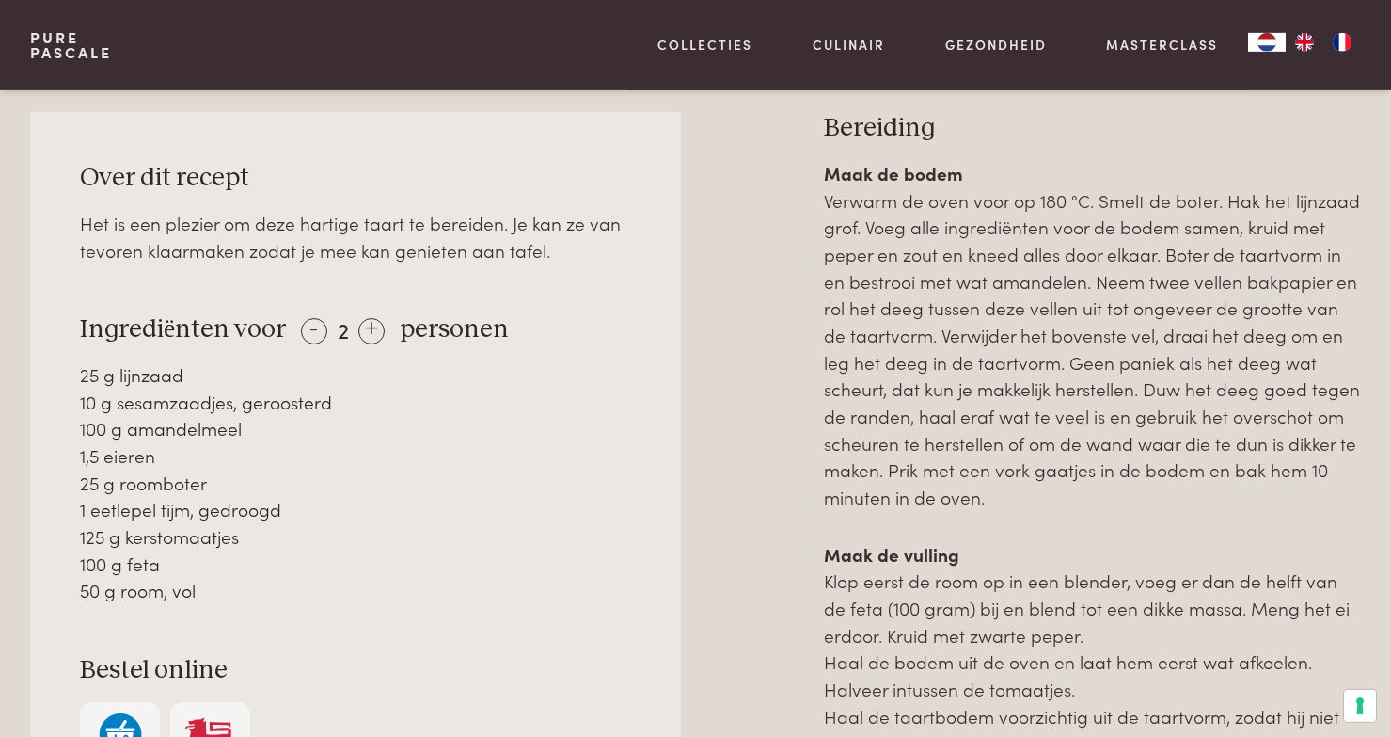
scroll to position [909, 0]
click at [223, 712] on img at bounding box center [210, 740] width 64 height 57
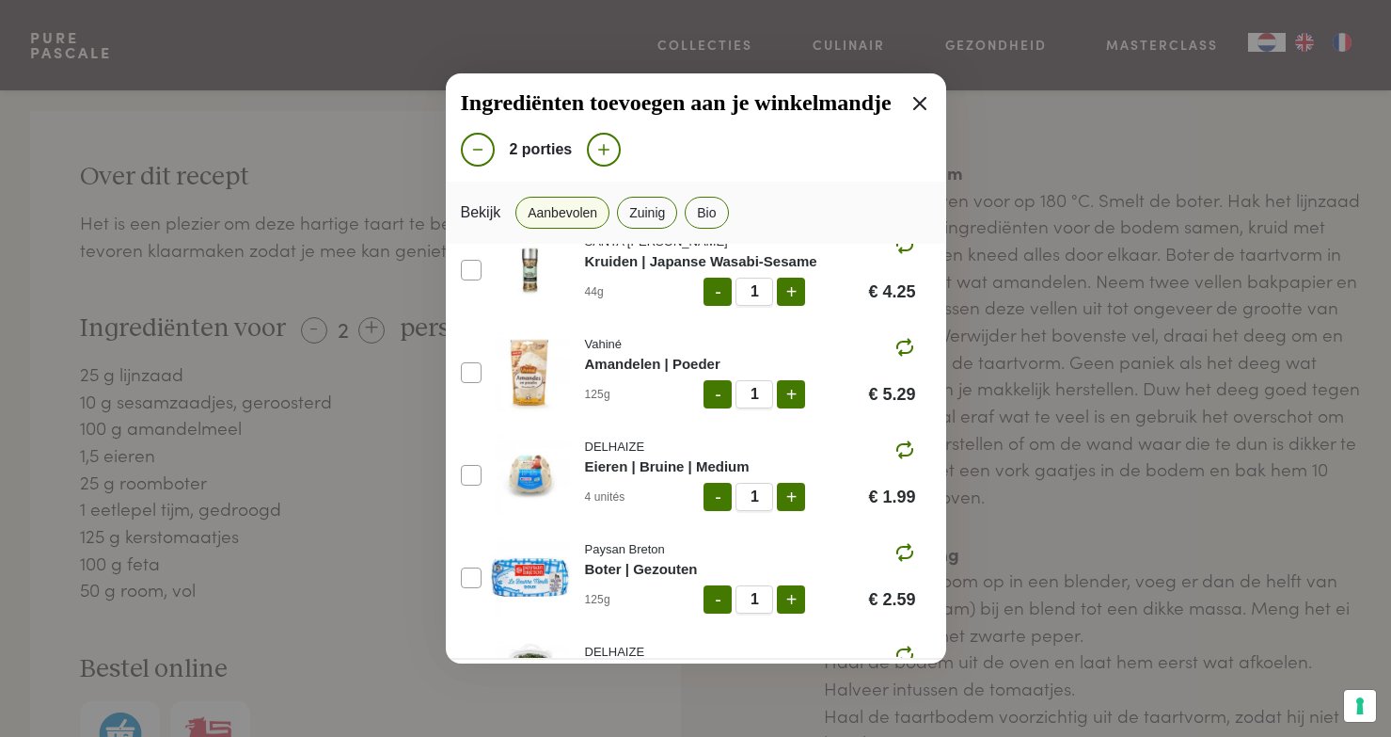
scroll to position [130, 0]
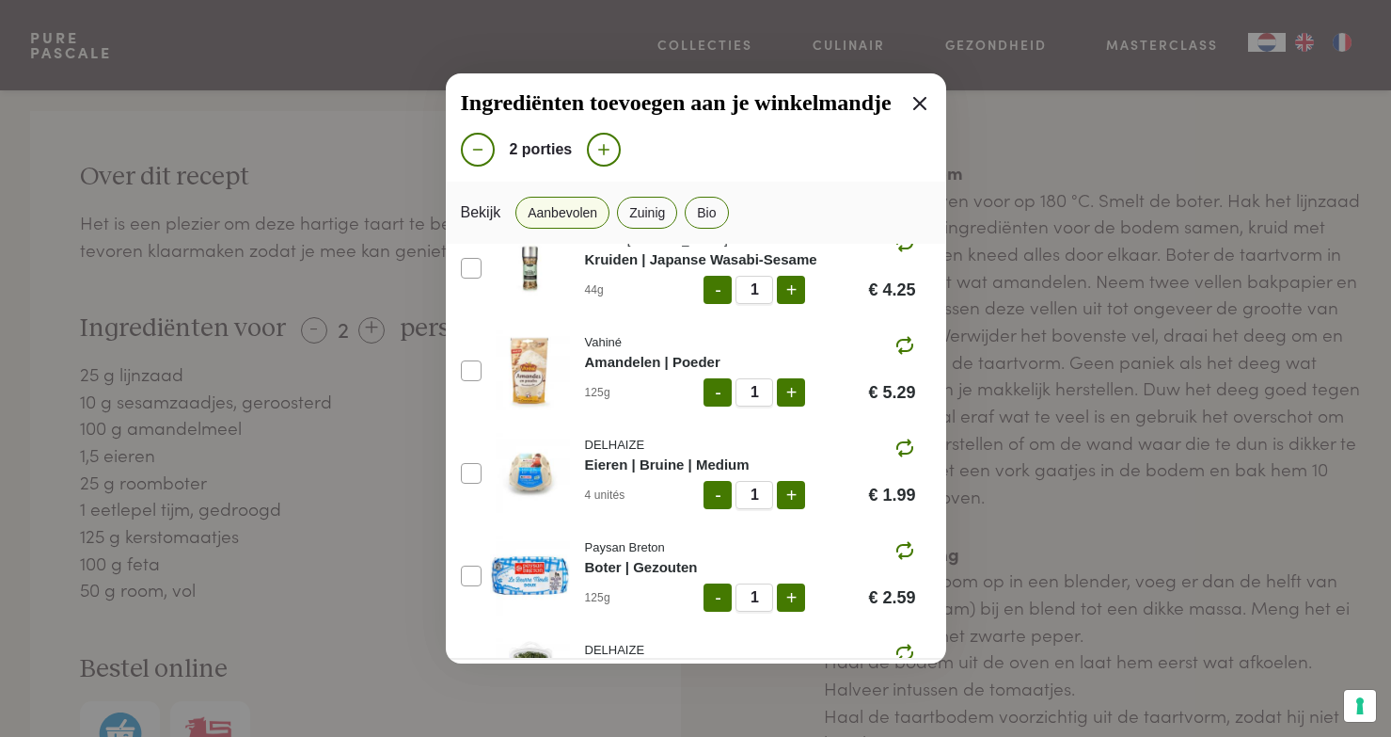
click at [714, 295] on button "-" at bounding box center [718, 290] width 28 height 28
click at [718, 394] on button "-" at bounding box center [718, 392] width 28 height 28
click at [781, 397] on button "+" at bounding box center [791, 392] width 28 height 28
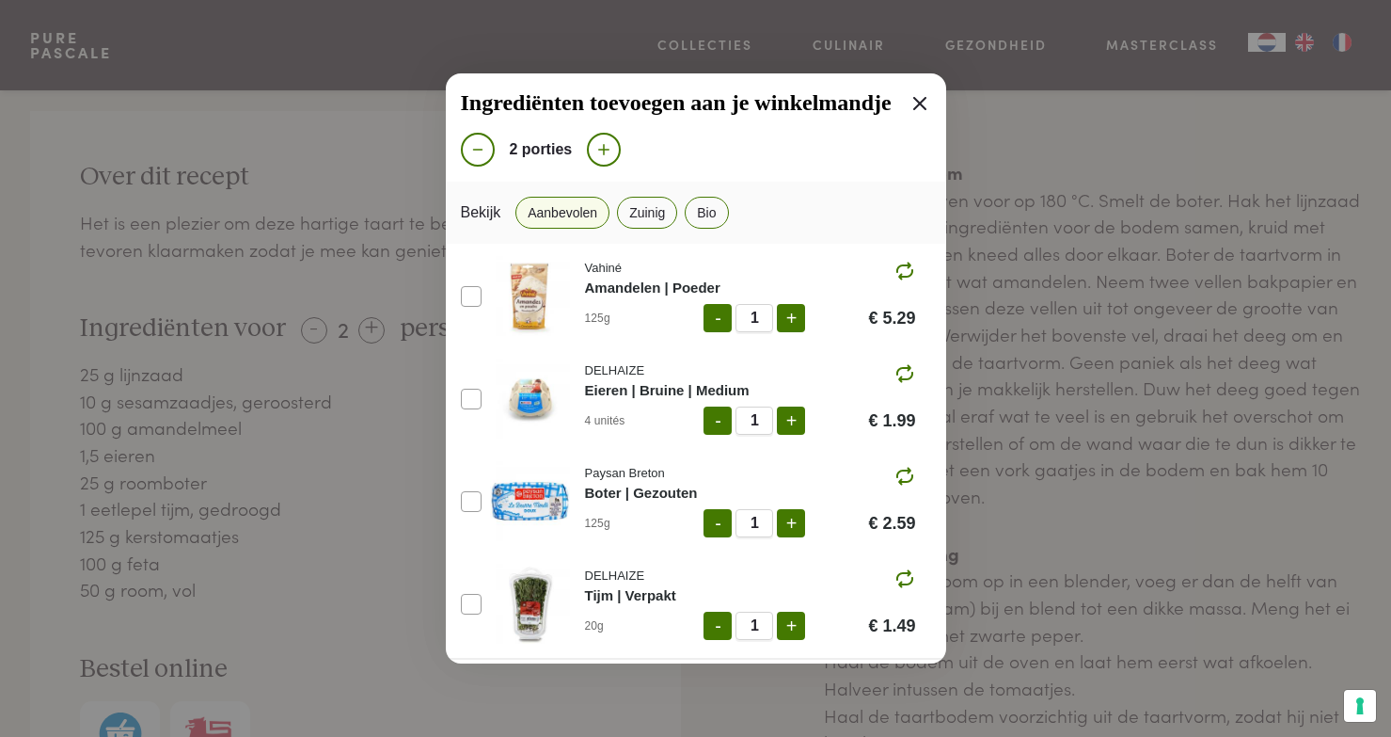
scroll to position [260, 0]
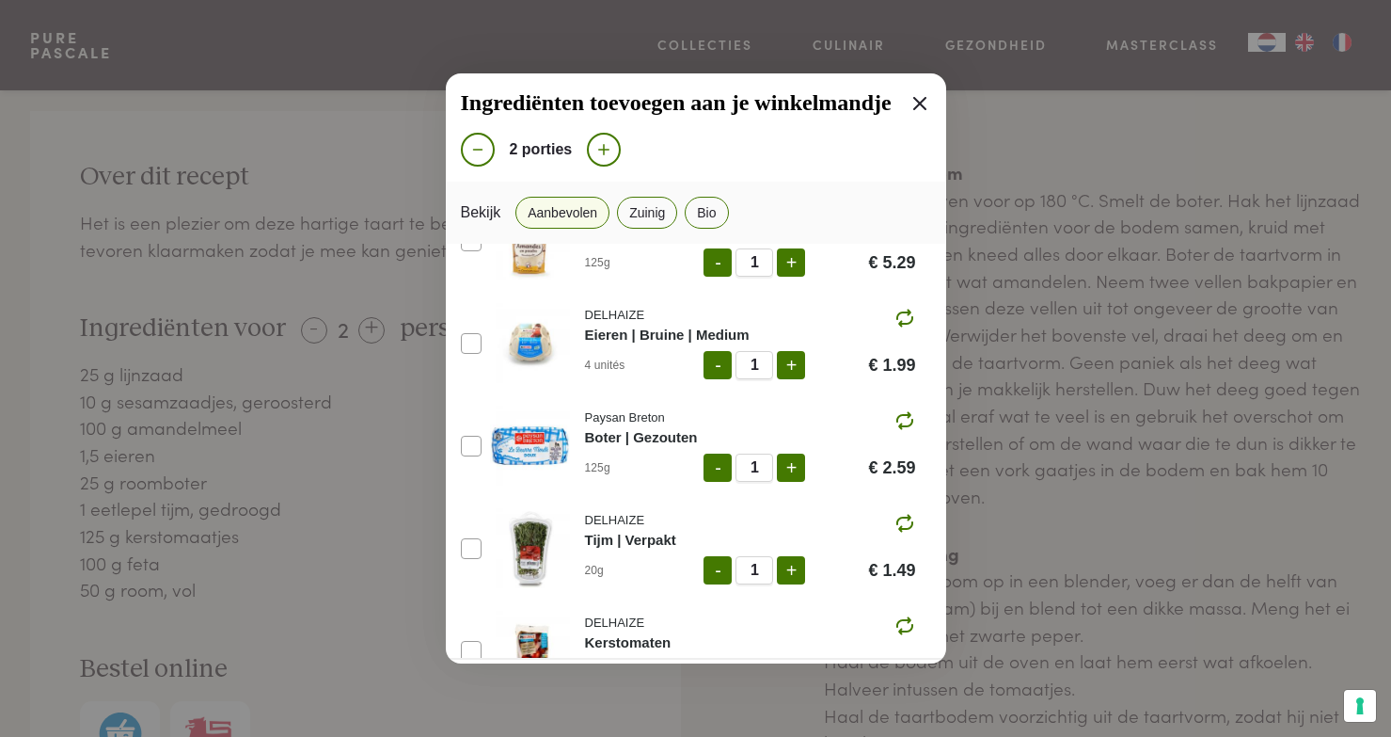
click at [724, 369] on button "-" at bounding box center [718, 365] width 28 height 28
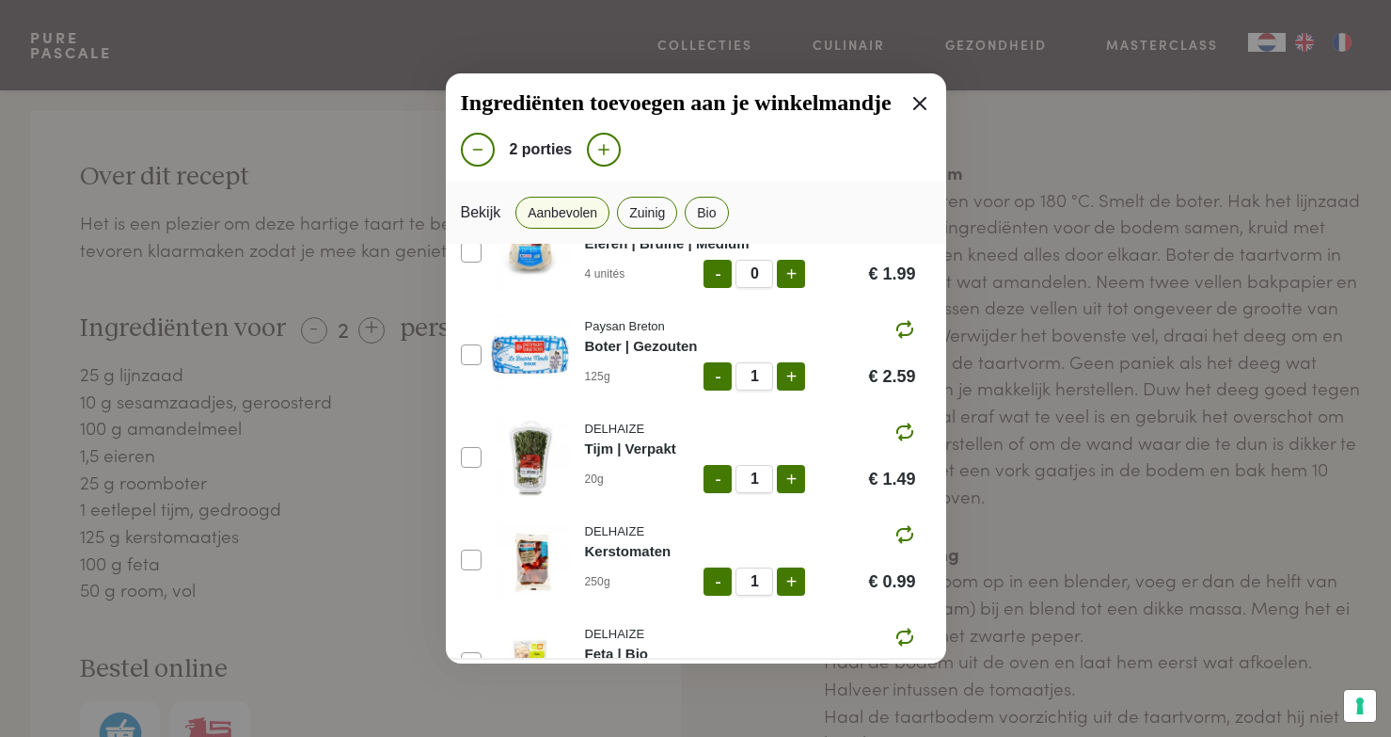
scroll to position [389, 0]
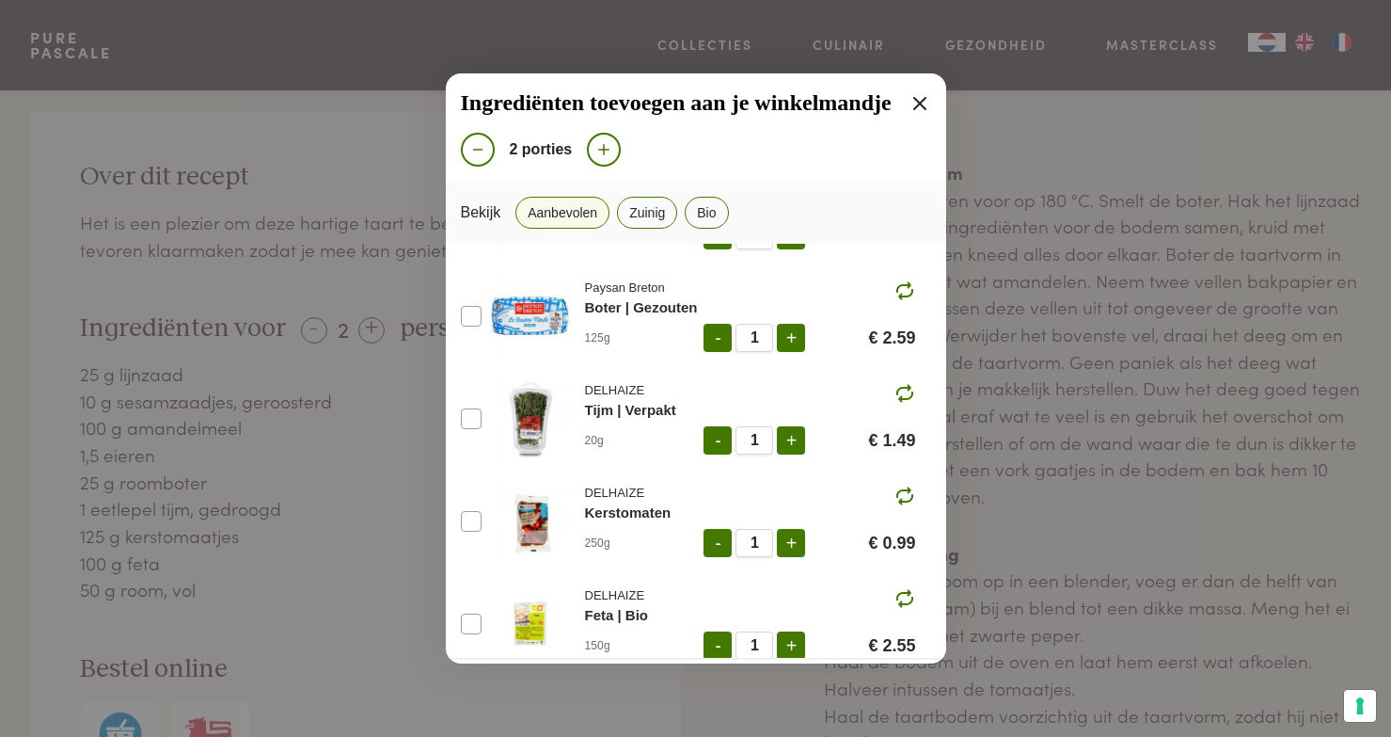
click at [713, 343] on button "-" at bounding box center [718, 338] width 28 height 28
click at [720, 433] on button "-" at bounding box center [718, 440] width 28 height 28
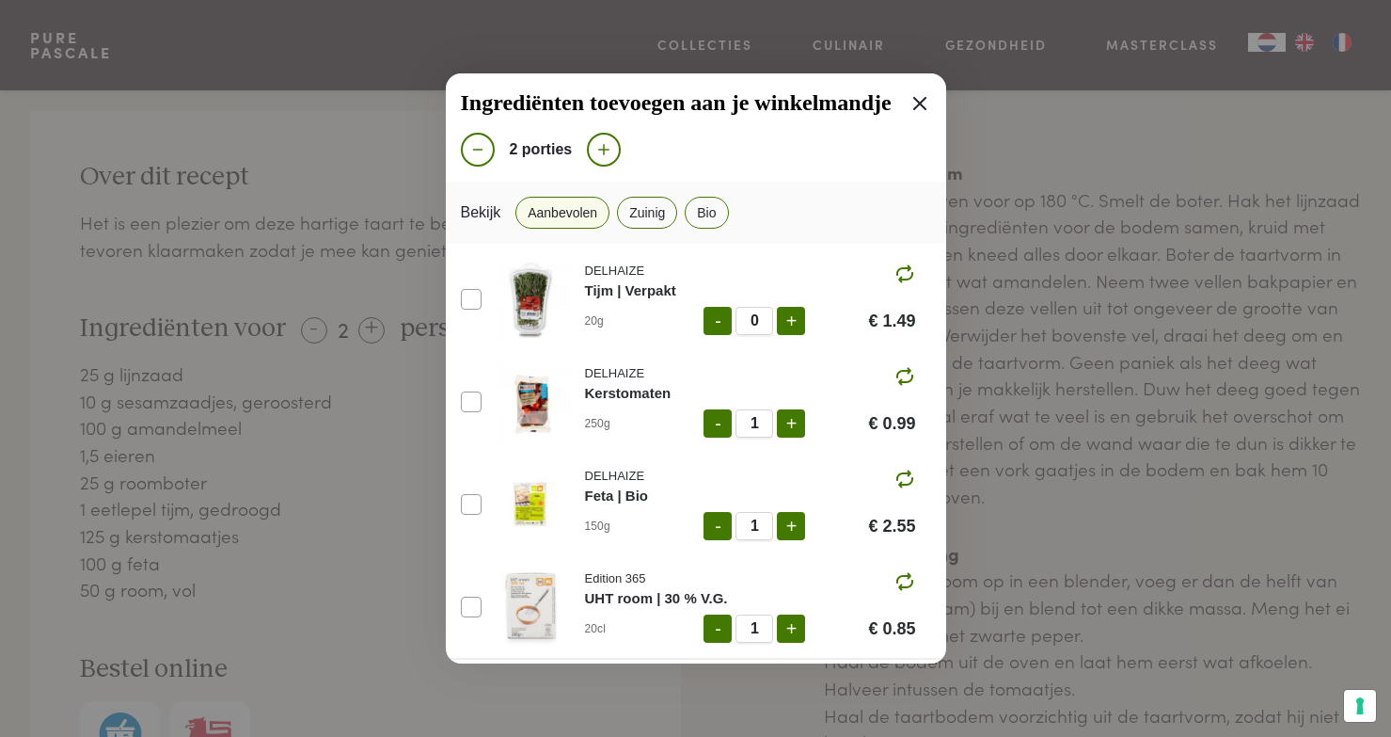
click at [710, 426] on button "-" at bounding box center [718, 423] width 28 height 28
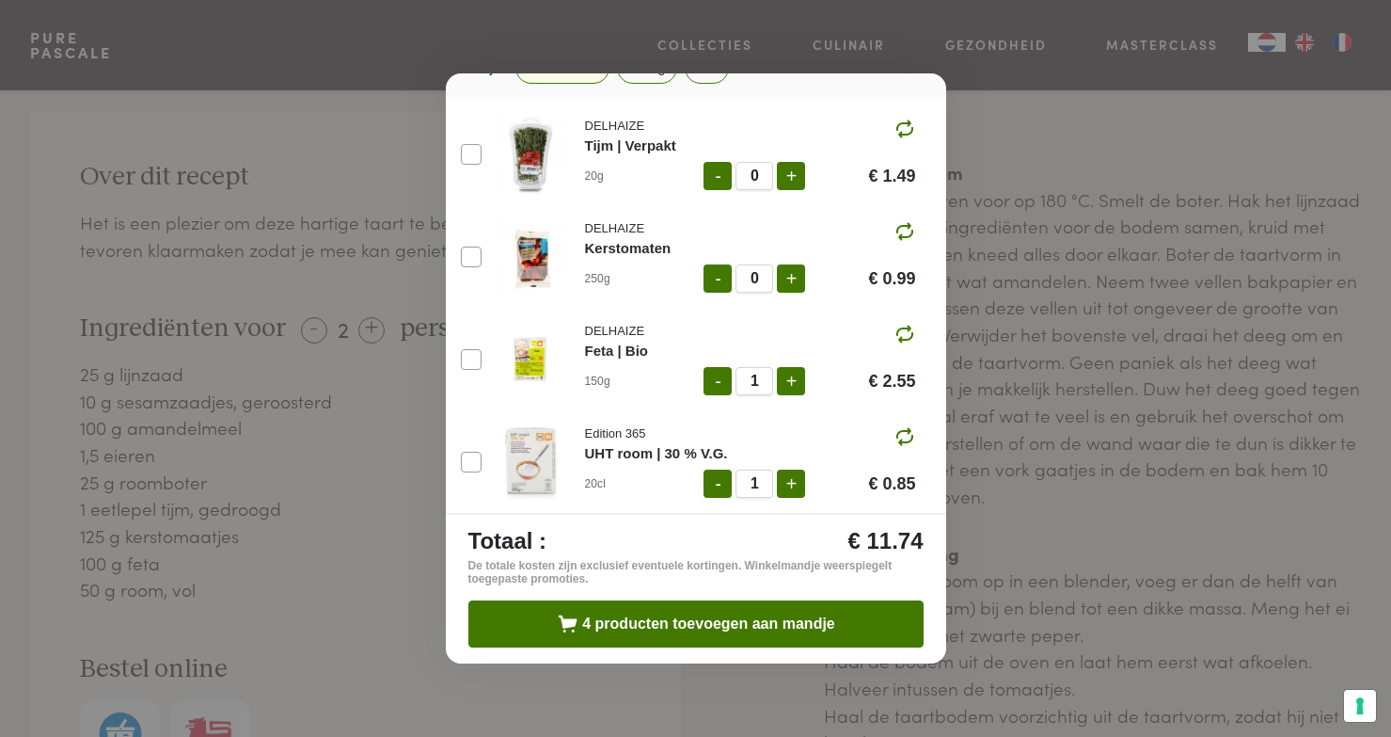
scroll to position [151, 0]
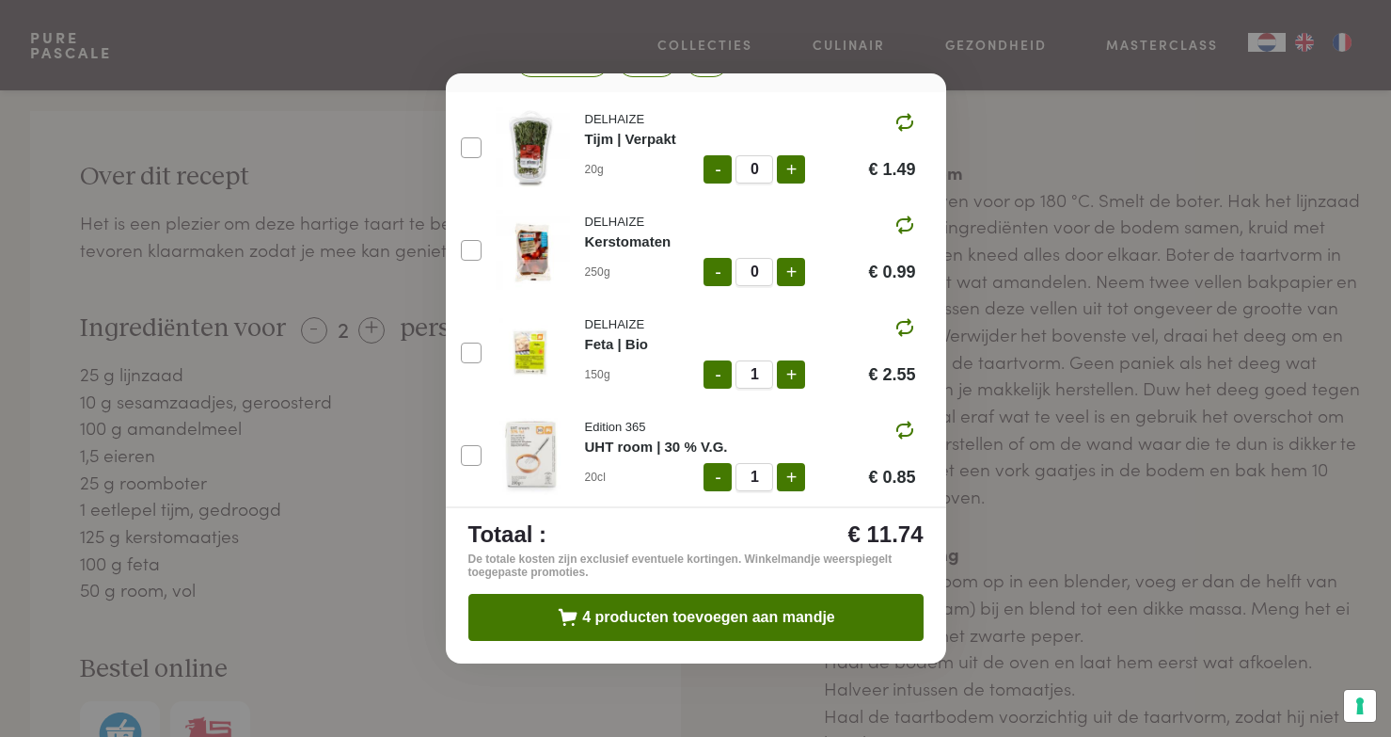
click at [719, 473] on button "-" at bounding box center [718, 477] width 28 height 28
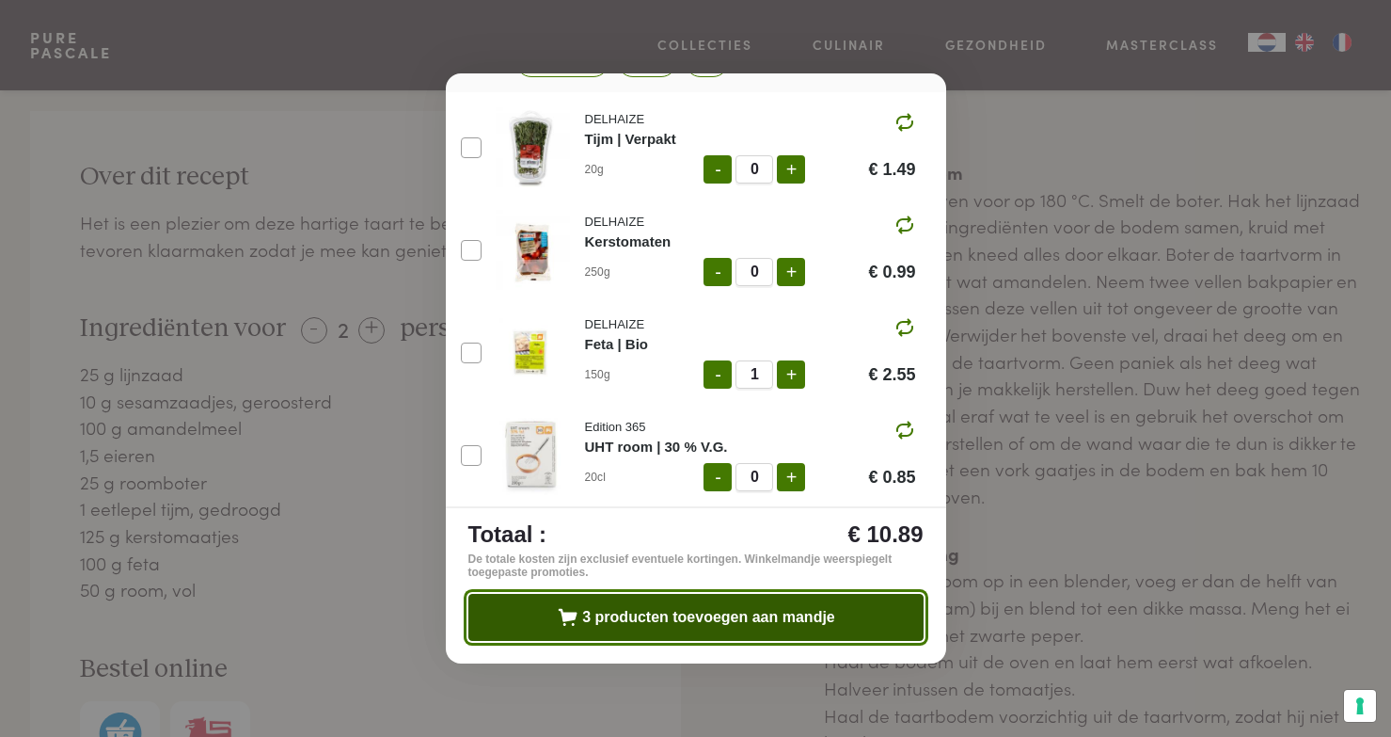
click at [742, 622] on span "3 producten toevoegen aan mandje" at bounding box center [708, 617] width 253 height 15
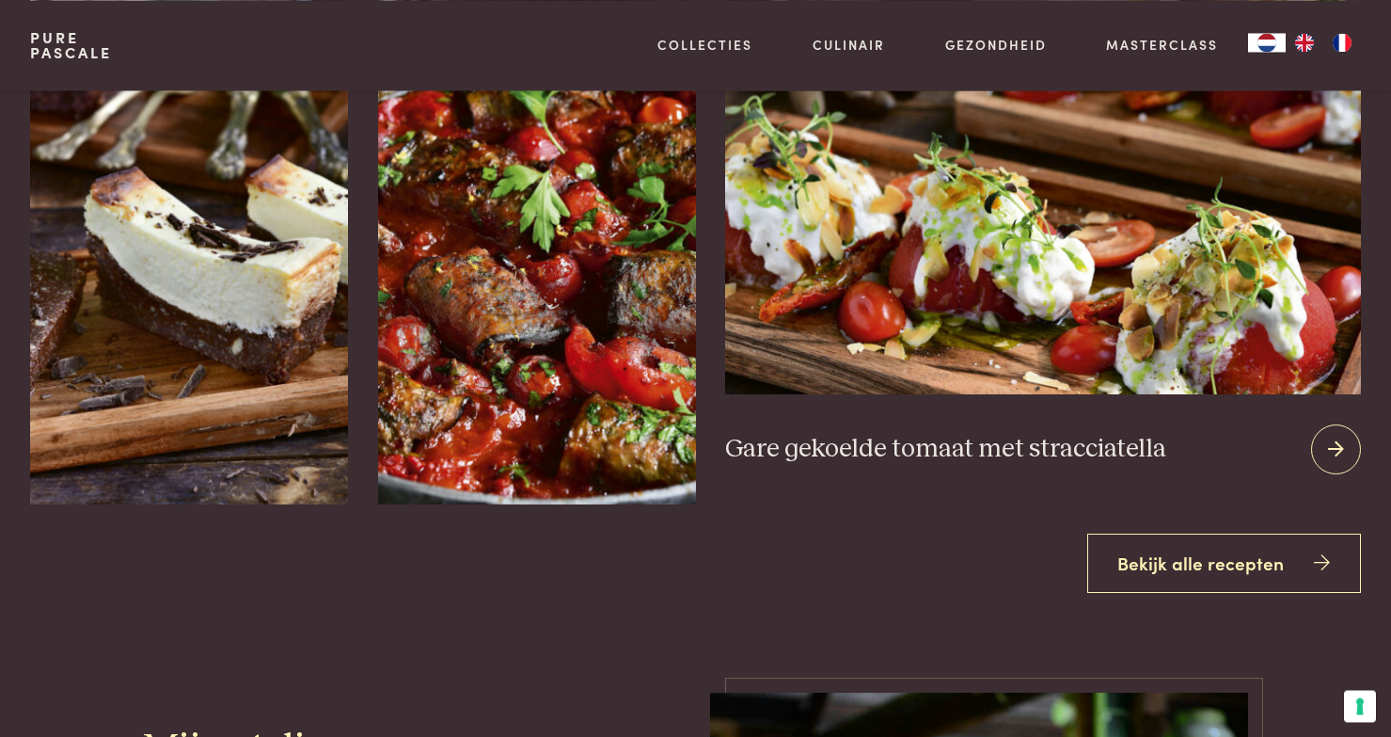
scroll to position [2337, 0]
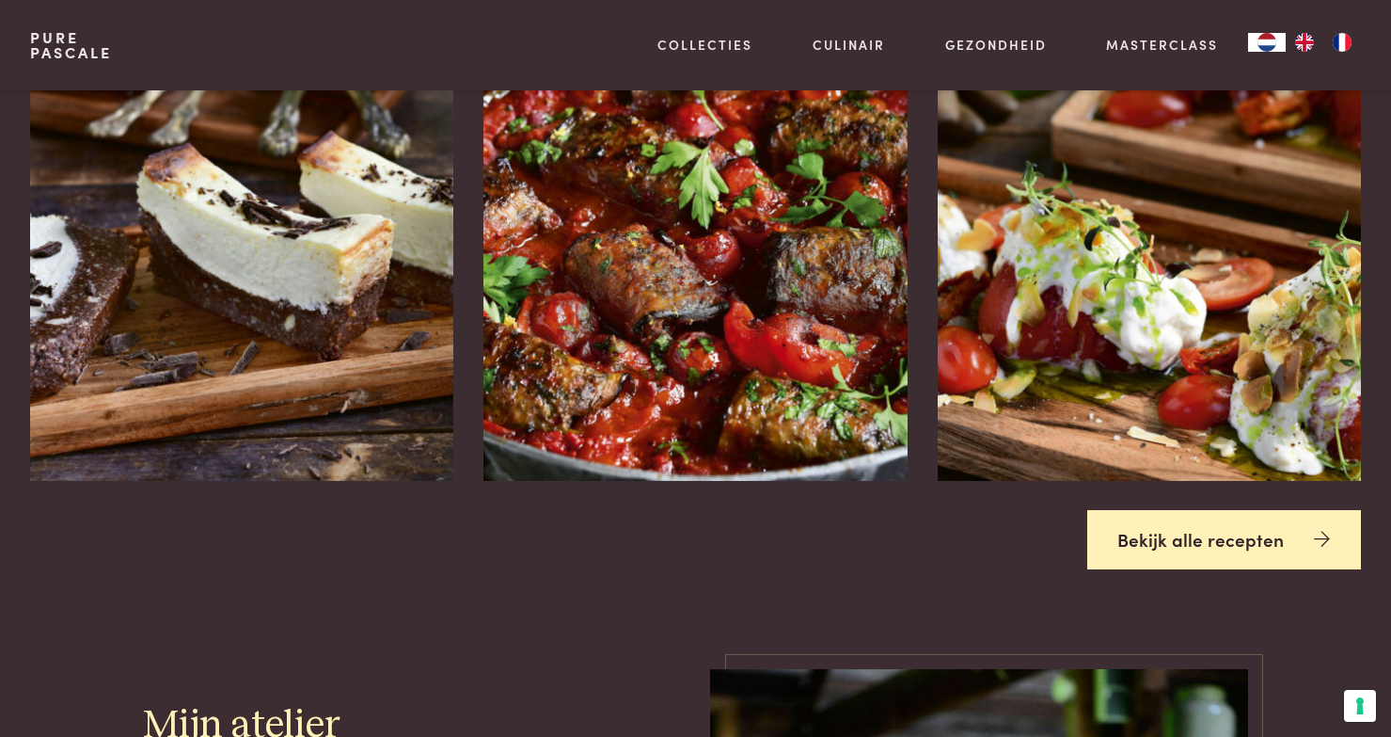
click at [1183, 540] on link "Bekijk alle recepten" at bounding box center [1225, 539] width 275 height 59
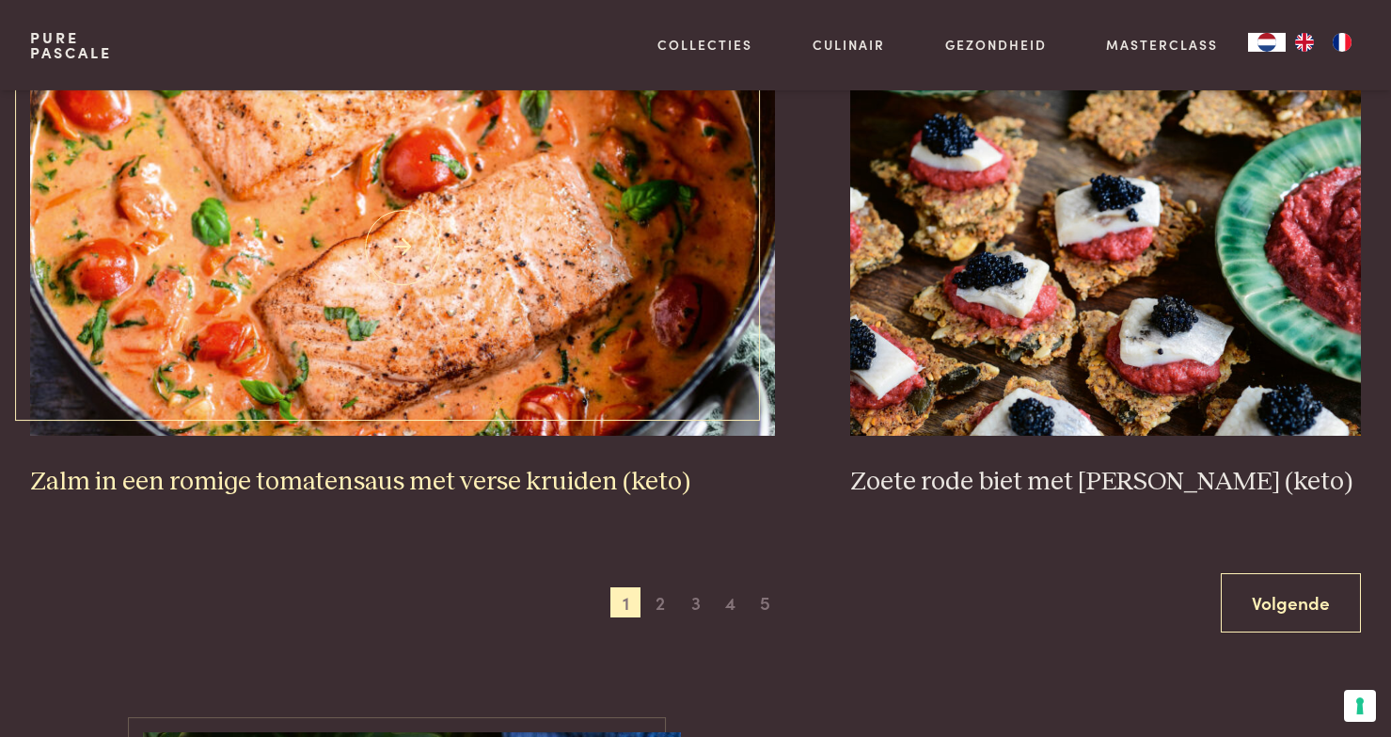
scroll to position [3505, 0]
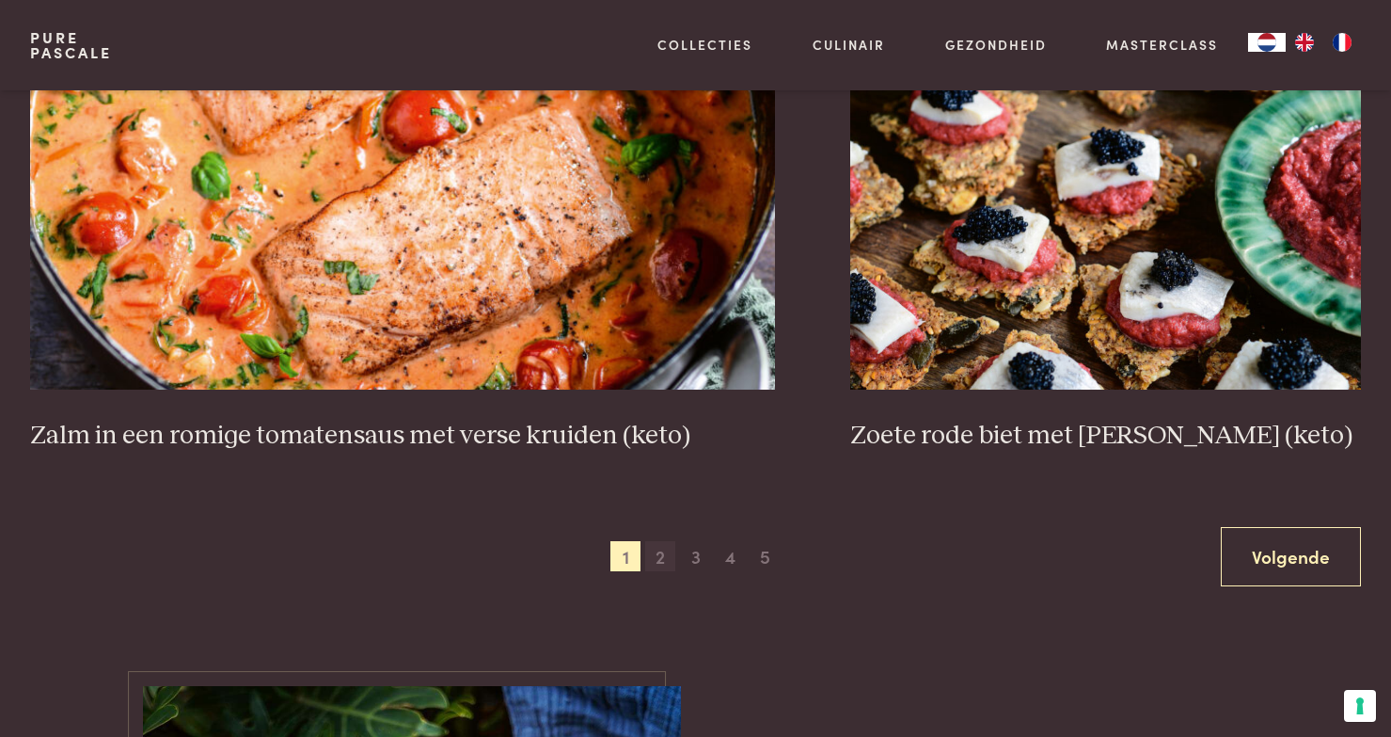
click at [667, 549] on span "2" at bounding box center [660, 556] width 30 height 30
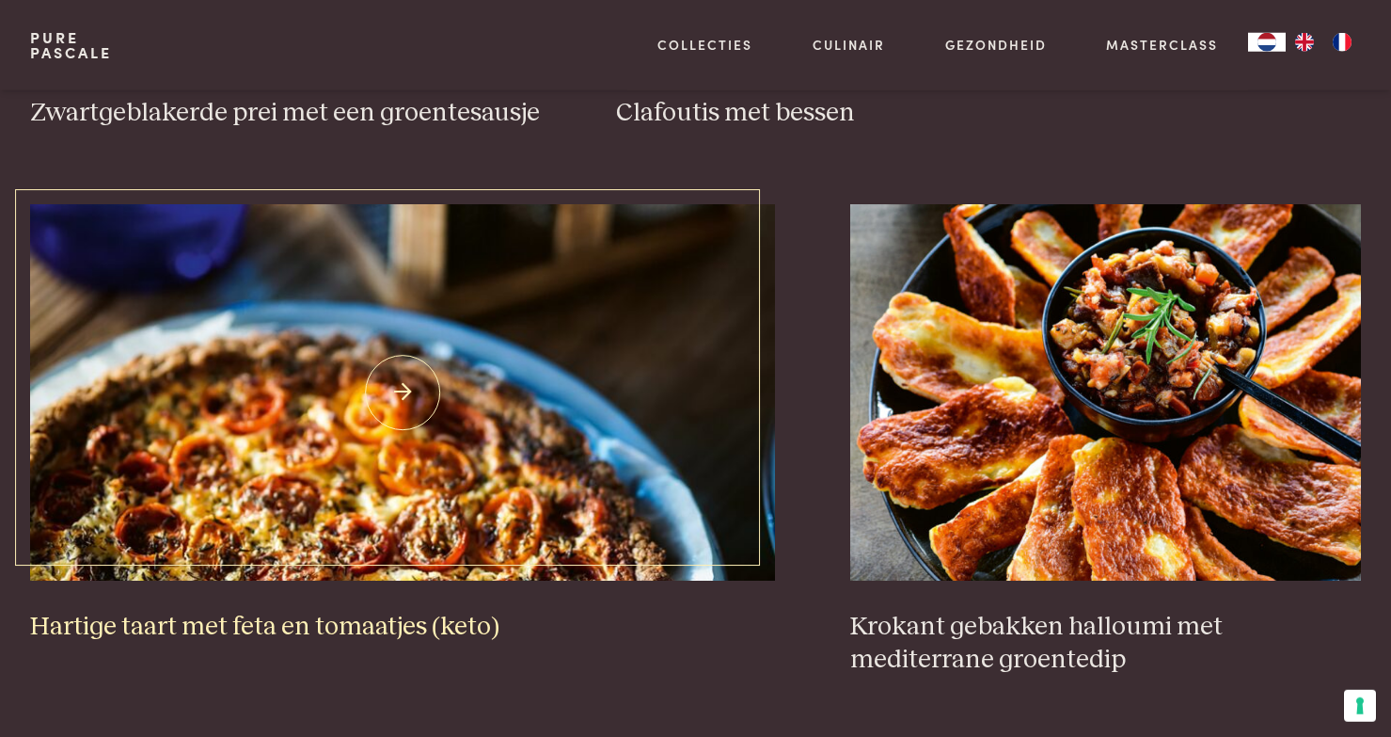
scroll to position [1860, 0]
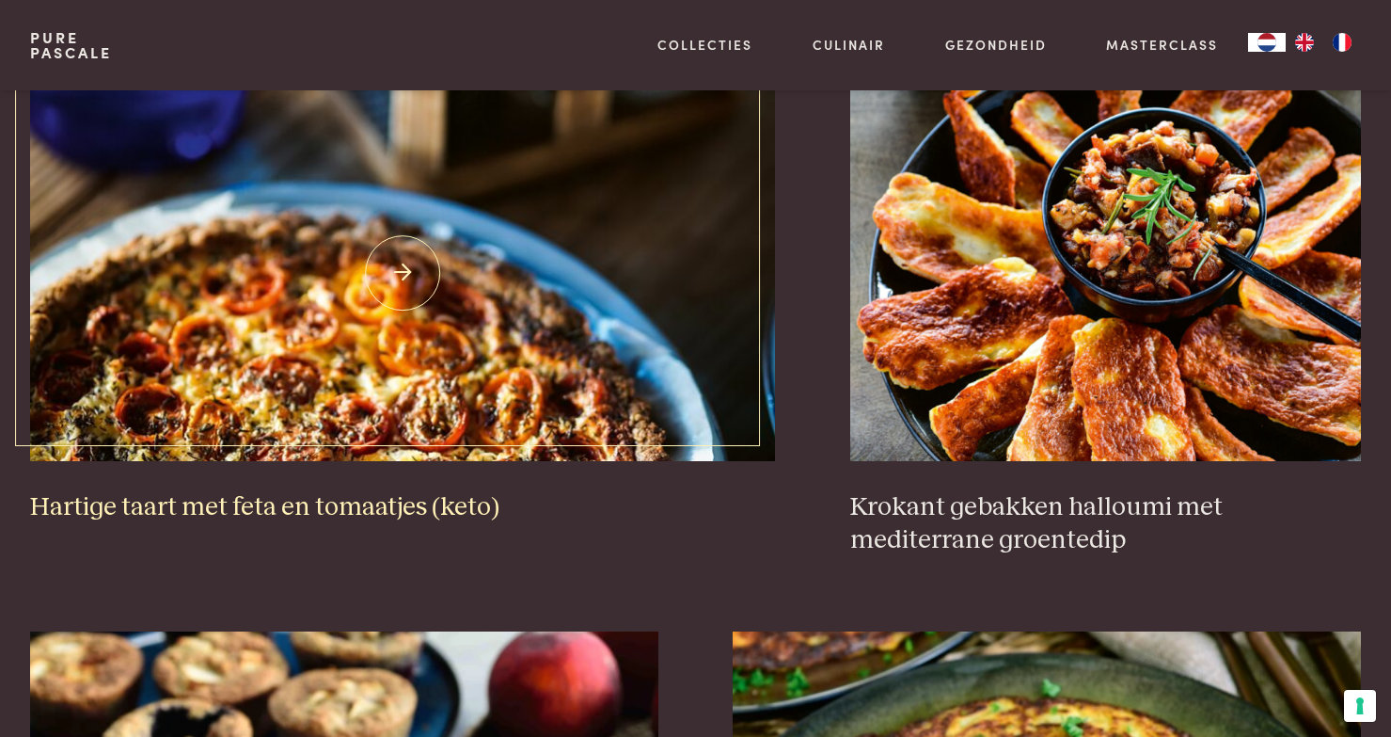
click at [538, 316] on img at bounding box center [402, 273] width 745 height 376
